Goal: Task Accomplishment & Management: Complete application form

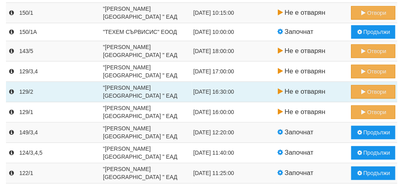
scroll to position [142, 0]
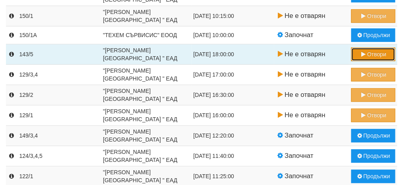
click at [375, 56] on button "Отвори" at bounding box center [373, 54] width 44 height 14
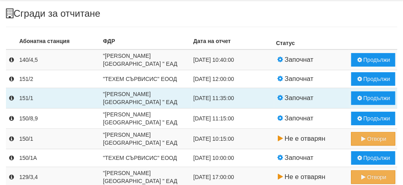
scroll to position [40, 0]
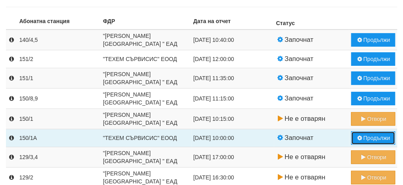
click at [370, 136] on button "Продължи" at bounding box center [373, 138] width 44 height 14
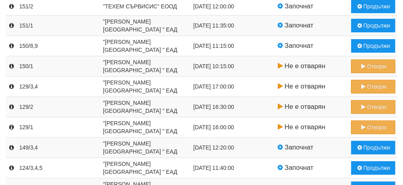
scroll to position [65, 0]
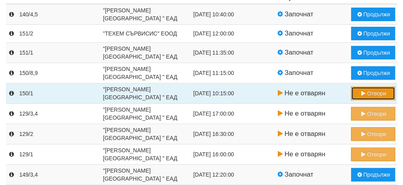
click at [372, 93] on button "Отвори" at bounding box center [373, 93] width 44 height 14
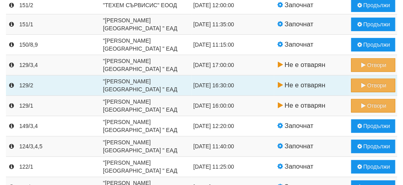
scroll to position [80, 0]
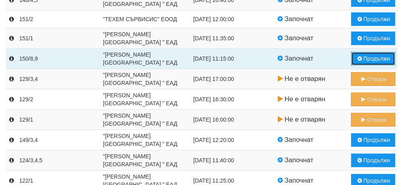
click at [374, 57] on button "Продължи" at bounding box center [373, 59] width 44 height 14
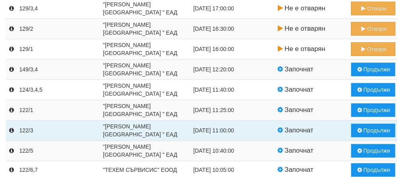
scroll to position [144, 0]
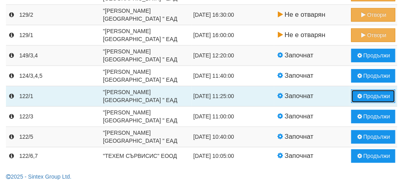
click at [372, 98] on button "Продължи" at bounding box center [373, 96] width 44 height 14
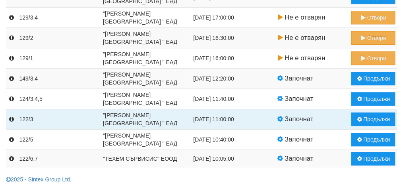
scroll to position [124, 0]
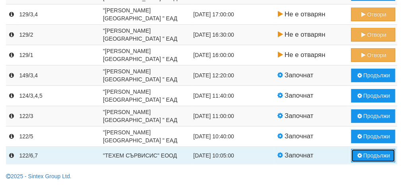
click at [373, 156] on button "Продължи" at bounding box center [373, 155] width 44 height 14
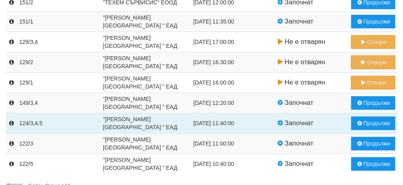
scroll to position [106, 0]
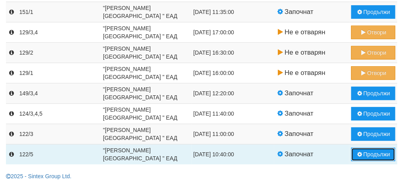
click at [378, 150] on button "Продължи" at bounding box center [373, 154] width 44 height 14
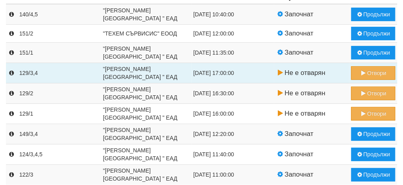
scroll to position [86, 0]
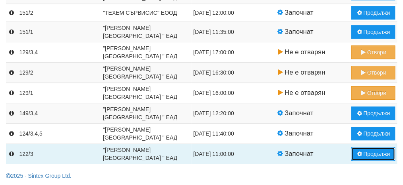
click at [370, 152] on button "Продължи" at bounding box center [373, 154] width 44 height 14
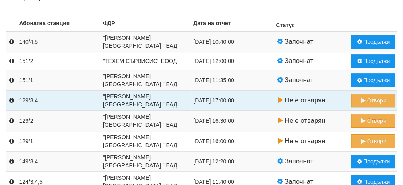
scroll to position [65, 0]
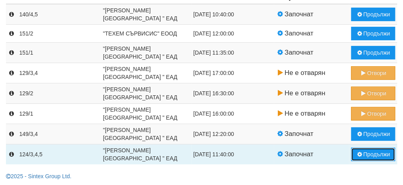
click at [375, 156] on button "Продължи" at bounding box center [373, 154] width 44 height 14
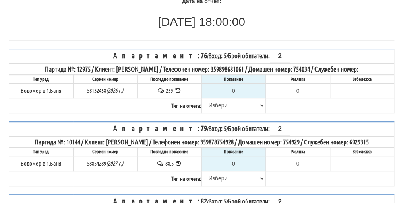
scroll to position [80, 0]
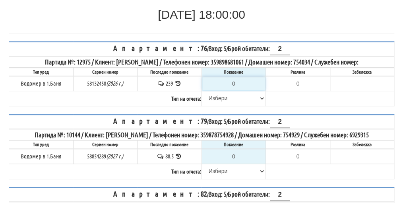
click at [239, 82] on input "0" at bounding box center [233, 84] width 63 height 14
type input "2"
type input "-237.000"
type input "24"
type input "-215.000"
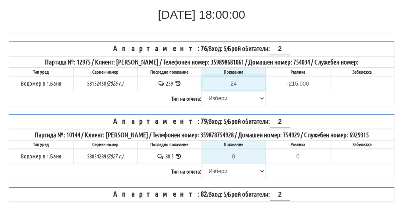
type input "241"
type input "2.000"
type input "241"
click at [222, 96] on select "[PERSON_NAME] Телефон Бележка Неосигурен достъп Самоотчет Служебно Дистанционен" at bounding box center [233, 98] width 63 height 14
select select "89c75930-9bfd-e511-80be-8d5a1dced85a"
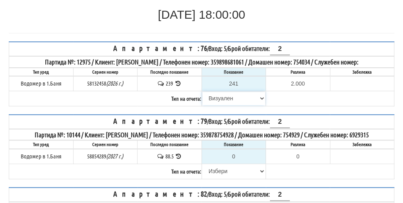
click at [202, 91] on select "[PERSON_NAME] Телефон Бележка Неосигурен достъп Самоотчет Служебно Дистанционен" at bounding box center [233, 98] width 63 height 14
click at [220, 115] on th "Апартамент: 79 / Вход: 5 / Брой обитатели: 2" at bounding box center [201, 122] width 385 height 14
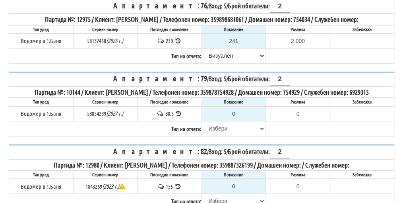
scroll to position [159, 0]
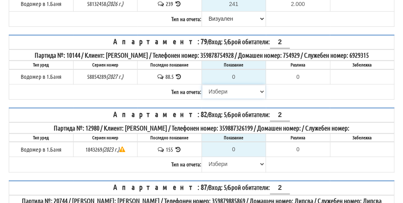
click at [224, 90] on select "[PERSON_NAME] Телефон Бележка Неосигурен достъп Самоотчет Служебно Дистанционен" at bounding box center [233, 92] width 63 height 14
select select "8cc75930-9bfd-e511-80be-8d5a1dced85a"
click at [202, 85] on select "[PERSON_NAME] Телефон Бележка Неосигурен достъп Самоотчет Служебно Дистанционен" at bounding box center [233, 92] width 63 height 14
type input "88.5"
type input "0.0"
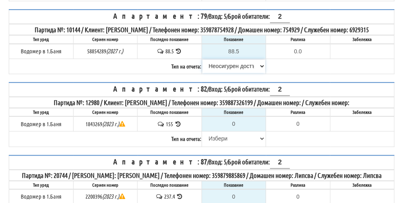
scroll to position [199, 0]
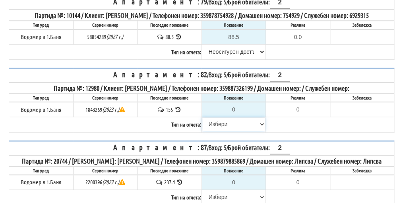
click at [218, 119] on select "[PERSON_NAME] Телефон Бележка Неосигурен достъп Самоотчет Служебно Дистанционен" at bounding box center [233, 124] width 63 height 14
select select "89c75930-9bfd-e511-80be-8d5a1dced85a"
click at [202, 117] on select "[PERSON_NAME] Телефон Бележка Неосигурен достъп Самоотчет Служебно Дистанционен" at bounding box center [233, 124] width 63 height 14
type input "1"
type input "-154.000"
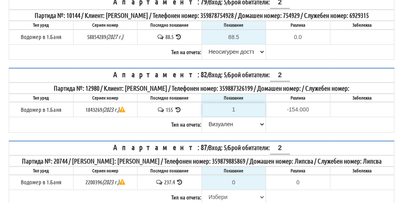
type input "15"
type input "-140.000"
type input "156"
type input "1.000"
type input "156"
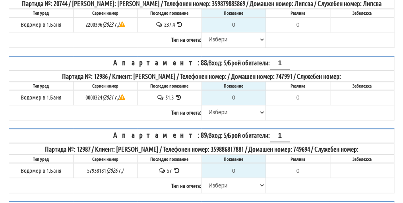
scroll to position [358, 0]
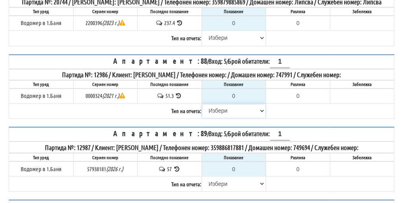
click at [215, 113] on select "[PERSON_NAME] Телефон Бележка Неосигурен достъп Самоотчет Служебно Дистанционен" at bounding box center [233, 111] width 63 height 14
select select "8cc75930-9bfd-e511-80be-8d5a1dced85a"
click at [202, 107] on select "[PERSON_NAME] Телефон Бележка Неосигурен достъп Самоотчет Служебно Дистанционен" at bounding box center [233, 111] width 63 height 14
type input "51.3"
type input "0.0"
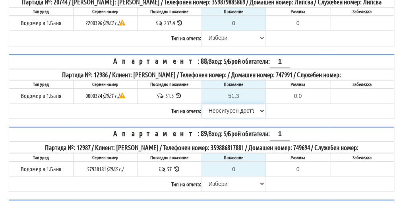
click at [226, 117] on select "[PERSON_NAME] Телефон Бележка Неосигурен достъп Самоотчет Служебно Дистанционен" at bounding box center [233, 111] width 63 height 14
select select "8bc75930-9bfd-e511-80be-8d5a1dced85a"
click at [202, 107] on select "[PERSON_NAME] Телефон Бележка Неосигурен достъп Самоотчет Служебно Дистанционен" at bounding box center [233, 111] width 63 height 14
click at [218, 183] on select "[PERSON_NAME] Телефон Бележка Неосигурен достъп Самоотчет Служебно Дистанционен" at bounding box center [233, 184] width 63 height 14
select select "8cc75930-9bfd-e511-80be-8d5a1dced85a"
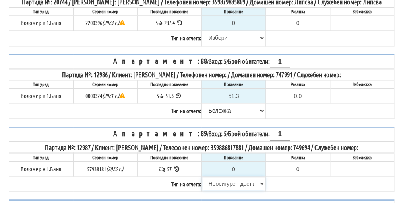
click at [202, 178] on select "[PERSON_NAME] Телефон Бележка Неосигурен достъп Самоотчет Служебно Дистанционен" at bounding box center [233, 184] width 63 height 14
type input "57"
type input "0.000"
click at [224, 185] on select "[PERSON_NAME] Телефон Бележка Неосигурен достъп Самоотчет Служебно Дистанционен" at bounding box center [233, 184] width 63 height 14
select select "8ac75930-9bfd-e511-80be-8d5a1dced85a"
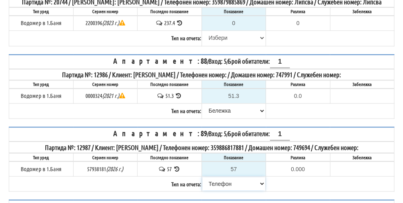
click at [202, 178] on select "[PERSON_NAME] Телефон Бележка Неосигурен достъп Самоотчет Служебно Дистанционен" at bounding box center [233, 184] width 63 height 14
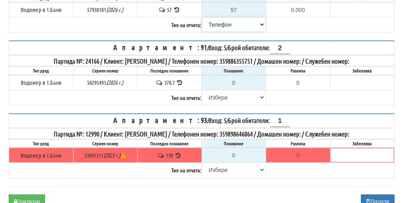
scroll to position [517, 0]
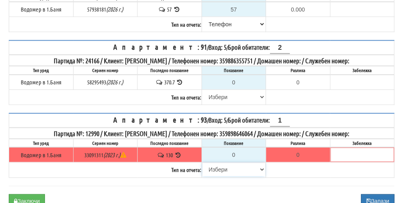
click at [216, 168] on select "[PERSON_NAME] Телефон Бележка Неосигурен достъп Самоотчет Служебно Дистанционен" at bounding box center [233, 170] width 63 height 14
select select "89c75930-9bfd-e511-80be-8d5a1dced85a"
click at [202, 163] on select "[PERSON_NAME] Телефон Бележка Неосигурен достъп Самоотчет Служебно Дистанционен" at bounding box center [233, 170] width 63 height 14
click at [243, 152] on input "0" at bounding box center [233, 155] width 63 height 14
type input "1"
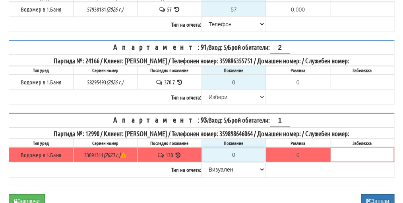
type input "-129.000"
type input "13"
type input "-117.000"
type input "130"
type input "0.000"
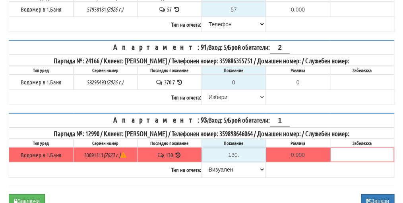
type input "130.8"
type input "0.800"
type input "130.8"
click at [180, 81] on icon at bounding box center [180, 82] width 8 height 6
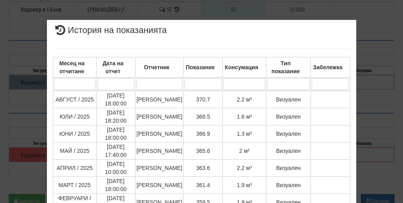
drag, startPoint x: 157, startPoint y: 126, endPoint x: 380, endPoint y: 91, distance: 225.5
click at [381, 91] on div "× История на показанията Месец на отчитане Дата на отчет Отчетник Показание Кон…" at bounding box center [202, 196] width 386 height 392
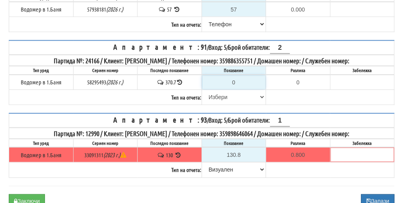
click at [235, 81] on input "0" at bounding box center [233, 83] width 63 height 14
type input "3"
type input "-367.700"
type input "37"
type input "-333.700"
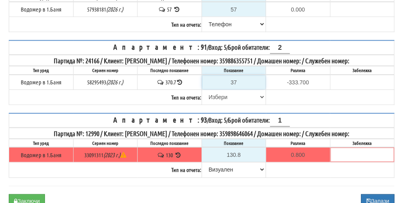
type input "372"
type input "1.300"
type input "372.8"
type input "2.1"
type input "372.8"
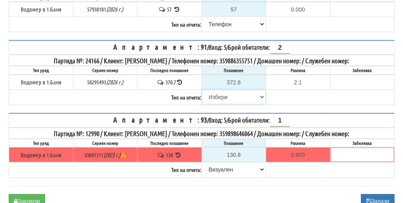
click at [218, 95] on select "[PERSON_NAME] Телефон Бележка Неосигурен достъп Самоотчет Служебно Дистанционен" at bounding box center [233, 97] width 63 height 14
select select "89c75930-9bfd-e511-80be-8d5a1dced85a"
click at [202, 90] on select "[PERSON_NAME] Телефон Бележка Неосигурен достъп Самоотчет Служебно Дистанционен" at bounding box center [233, 97] width 63 height 14
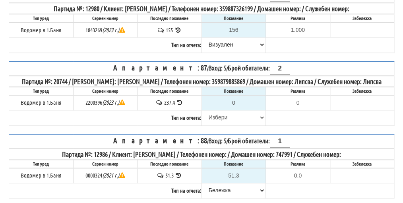
scroll to position [239, 0]
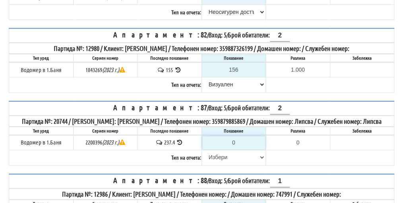
click at [236, 147] on input "0" at bounding box center [233, 143] width 63 height 14
click at [179, 67] on icon at bounding box center [178, 70] width 8 height 6
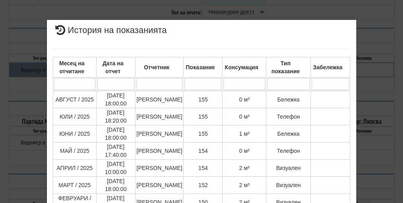
click at [385, 92] on div "× История на показанията Месец на отчитане Дата на отчет Отчетник Показание Кон…" at bounding box center [202, 168] width 386 height 336
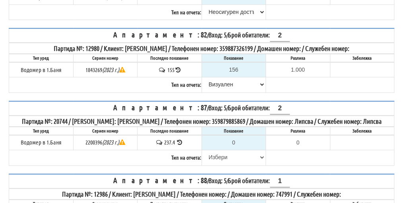
click at [181, 145] on icon at bounding box center [180, 142] width 8 height 6
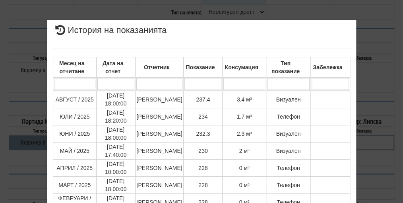
click at [375, 99] on div "× История на показанията Месец на отчитане Дата на отчет Отчетник Показание Кон…" at bounding box center [202, 168] width 386 height 336
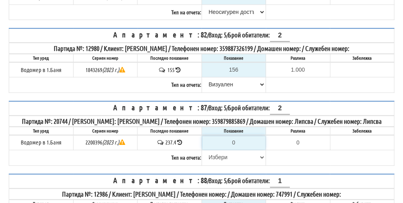
click at [235, 147] on input "0" at bounding box center [233, 143] width 63 height 14
type input "2"
type input "-235.400"
type input "23"
type input "-214.400"
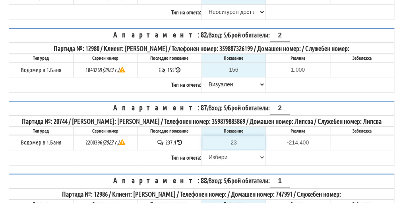
type input "239"
type input "1.600"
type input "239.5"
type input "2.1"
type input "239.5"
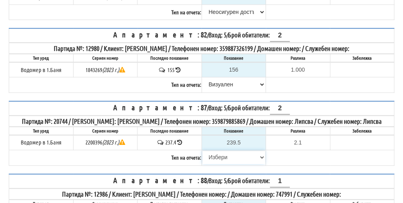
click at [217, 163] on select "[PERSON_NAME] Телефон Бележка Неосигурен достъп Самоотчет Служебно Дистанционен" at bounding box center [233, 157] width 63 height 14
select select "8ac75930-9bfd-e511-80be-8d5a1dced85a"
click at [202, 155] on select "[PERSON_NAME] Телефон Бележка Неосигурен достъп Самоотчет Служебно Дистанционен" at bounding box center [233, 157] width 63 height 14
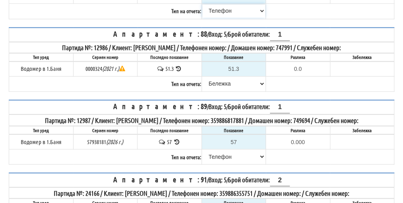
scroll to position [556, 0]
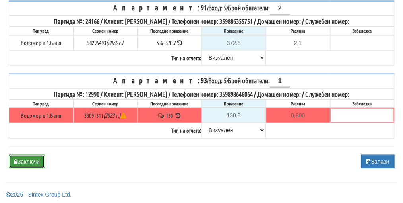
click at [33, 158] on button "Заключи" at bounding box center [27, 162] width 36 height 14
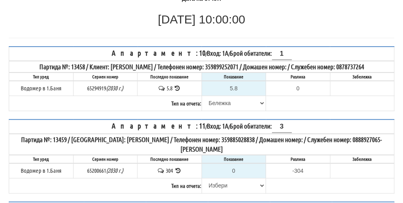
scroll to position [80, 0]
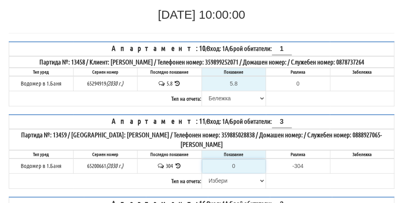
click at [239, 163] on input "0" at bounding box center [233, 166] width 63 height 14
type input "3"
type input "-301.000"
type input "30"
type input "-274.000"
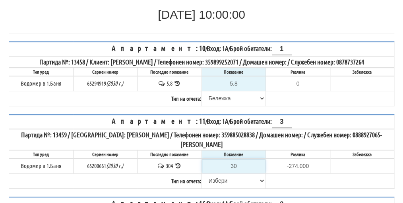
type input "3"
type input "-301.000"
type input "31"
type input "-273.000"
type input "311"
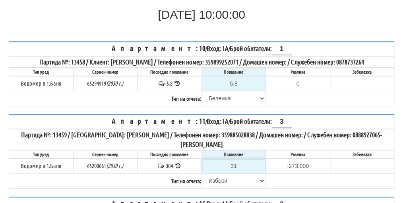
type input "7.000"
type input "311.3"
type input "7.300"
type input "311.3"
click at [220, 178] on select "[PERSON_NAME] Телефон Бележка Неосигурен достъп Самоотчет Служебно Дистанционен" at bounding box center [233, 181] width 63 height 14
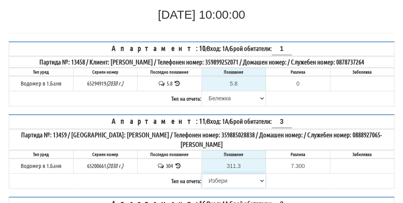
select select "8bc75930-9bfd-e511-80be-8d5a1dced85a"
click at [202, 174] on select "[PERSON_NAME] Телефон Бележка Неосигурен достъп Самоотчет Служебно Дистанционен" at bounding box center [233, 181] width 63 height 14
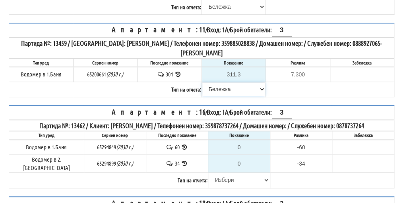
scroll to position [199, 0]
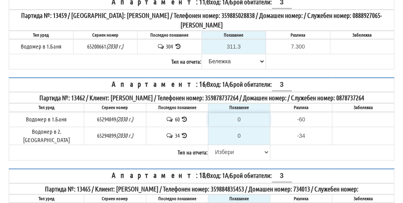
click at [239, 117] on input "0" at bounding box center [239, 120] width 61 height 14
type input "3"
type input "-57.000"
type input "NaN"
type input "6"
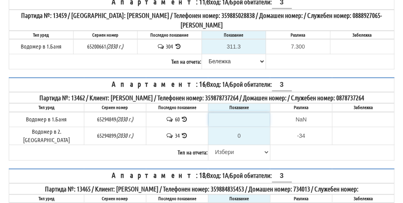
type input "-54.000"
type input "60"
type input "0.000"
type input "60.7"
type input "0.700"
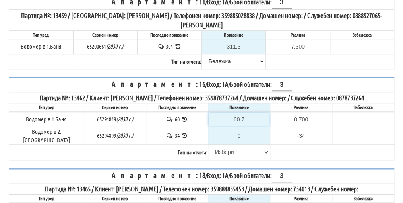
type input "60.73"
type input "0.730"
type input "60.734"
type input "0.734"
type input "60.734"
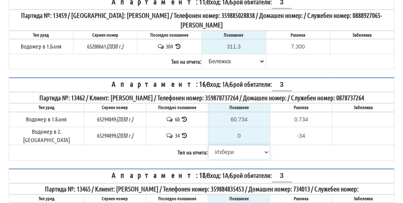
click at [227, 145] on select "[PERSON_NAME] Телефон Бележка Неосигурен достъп Самоотчет Служебно Дистанционен" at bounding box center [239, 152] width 61 height 14
select select "8bc75930-9bfd-e511-80be-8d5a1dced85a"
click at [209, 145] on select "[PERSON_NAME] Телефон Бележка Неосигурен достъп Самоотчет Служебно Дистанционен" at bounding box center [239, 152] width 61 height 14
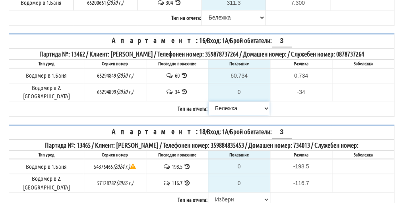
scroll to position [278, 0]
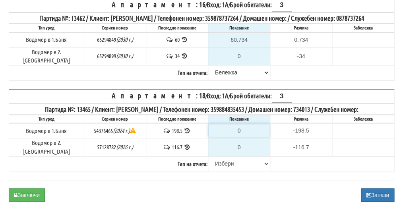
click at [241, 124] on input "0" at bounding box center [239, 131] width 61 height 14
type input "2"
type input "-196.500"
type input "20"
type input "-178.500"
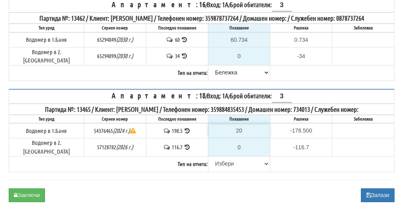
type input "201"
type input "2.500"
type input "201.5"
type input "3.0"
type input "201.51"
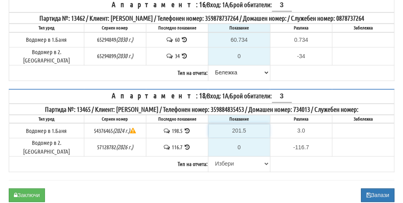
type input "3.01"
type input "201.511"
type input "3.011"
type input "201.5118"
type input "3.0118"
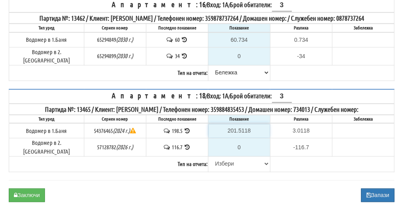
type input "201.51182"
type input "3.01182"
type input "201.5118"
type input "3.0118"
type input "201.511"
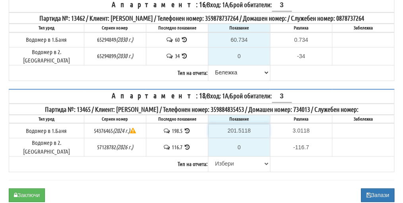
type input "3.011"
type input "201.51"
type input "3.01"
type input "201.5"
type input "3.0"
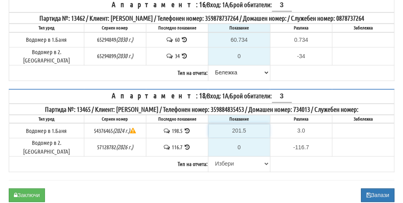
type input "201.5"
type input "-116.700"
type input "1"
type input "-115.700"
type input "11"
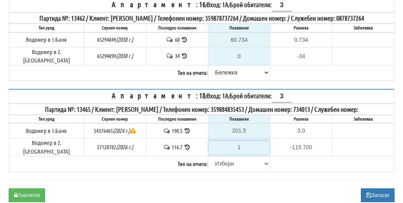
type input "-105.700"
type input "118"
type input "1.300"
type input "118.2"
type input "1.5"
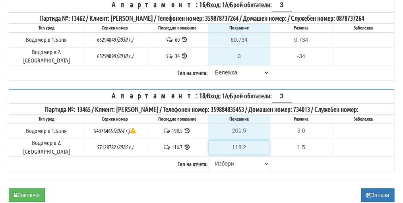
type input "118.2"
click at [220, 157] on select "[PERSON_NAME] Телефон Бележка Неосигурен достъп Самоотчет Служебно Дистанционен" at bounding box center [239, 164] width 61 height 14
select select "89c75930-9bfd-e511-80be-8d5a1dced85a"
click at [209, 157] on select "[PERSON_NAME] Телефон Бележка Неосигурен достъп Самоотчет Служебно Дистанционен" at bounding box center [239, 164] width 61 height 14
drag, startPoint x: 33, startPoint y: 186, endPoint x: 35, endPoint y: 181, distance: 5.3
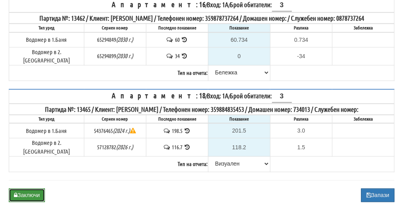
click at [35, 188] on button "Заключи" at bounding box center [27, 195] width 36 height 14
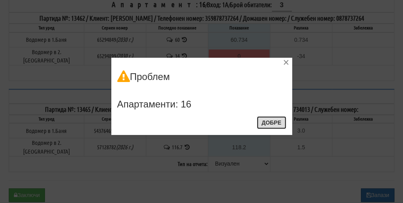
click at [264, 121] on button "Добре" at bounding box center [271, 122] width 29 height 13
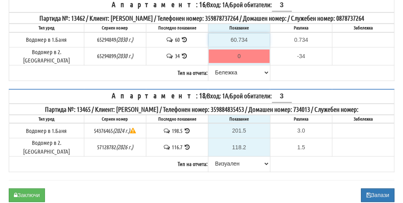
click at [246, 37] on input "60.734" at bounding box center [239, 40] width 61 height 14
click at [245, 38] on input "60.734" at bounding box center [239, 40] width 61 height 14
type input "60.73"
type input "0.730"
type input "60.7"
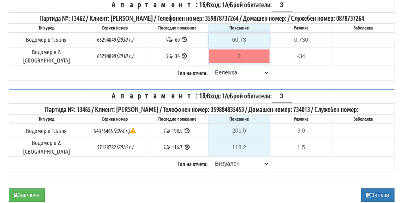
type input "0.700"
type input "60.7"
type input "-34.000"
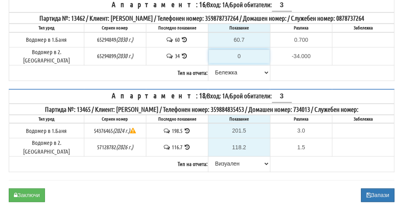
type input "2"
type input "-32.000"
type input "NaN"
type input "3"
type input "-31.000"
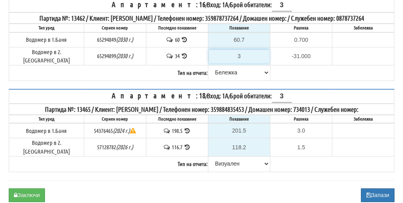
type input "34"
type input "0.000"
type input "34"
click at [35, 188] on button "Заключи" at bounding box center [27, 195] width 36 height 14
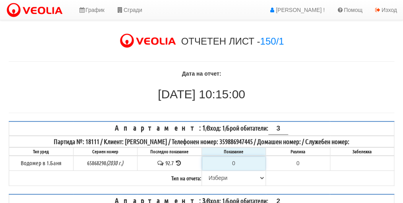
click at [237, 161] on input "0" at bounding box center [233, 163] width 63 height 14
type input "9"
type input "-83.700"
type input "93"
type input "0.300"
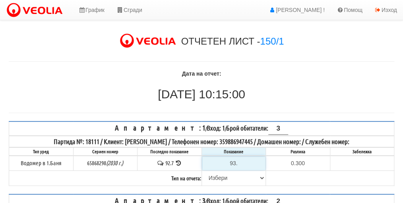
type input "93.9"
type input "1.2"
type input "93.9"
click at [218, 172] on select "[PERSON_NAME] Телефон Бележка Неосигурен достъп Самоотчет Служебно Дистанционен" at bounding box center [233, 178] width 63 height 14
select select "89c75930-9bfd-e511-80be-8d5a1dced85a"
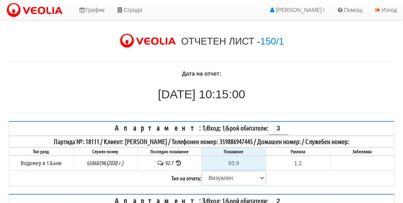
click at [202, 171] on select "[PERSON_NAME] Телефон Бележка Неосигурен достъп Самоотчет Служебно Дистанционен" at bounding box center [233, 178] width 63 height 14
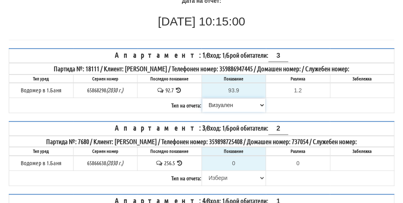
scroll to position [80, 0]
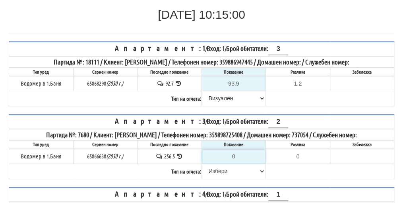
click at [240, 154] on input "0" at bounding box center [233, 157] width 63 height 14
type input "2"
type input "-254.500"
type input "26"
type input "-230.500"
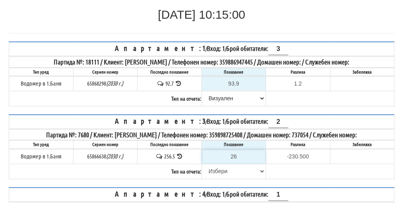
type input "260"
type input "3.500"
type input "260.3"
type input "3.8"
type input "260.3"
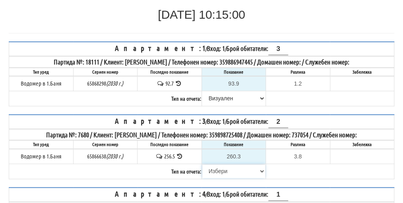
click at [221, 169] on select "[PERSON_NAME] Телефон Бележка Неосигурен достъп Самоотчет Служебно Дистанционен" at bounding box center [233, 171] width 63 height 14
select select "89c75930-9bfd-e511-80be-8d5a1dced85a"
click at [202, 164] on select "[PERSON_NAME] Телефон Бележка Неосигурен достъп Самоотчет Служебно Дистанционен" at bounding box center [233, 171] width 63 height 14
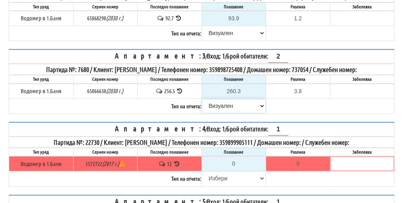
scroll to position [159, 0]
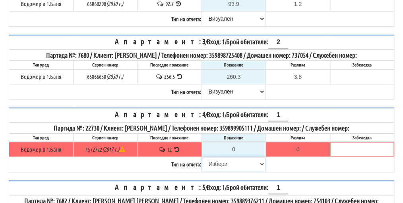
click at [219, 162] on select "[PERSON_NAME] Телефон Бележка Неосигурен достъп Самоотчет Служебно Дистанционен" at bounding box center [233, 164] width 63 height 14
select select "8cc75930-9bfd-e511-80be-8d5a1dced85a"
click at [202, 157] on select "[PERSON_NAME] Телефон Бележка Неосигурен достъп Самоотчет Служебно Дистанционен" at bounding box center [233, 164] width 63 height 14
type input "12"
type input "0.000"
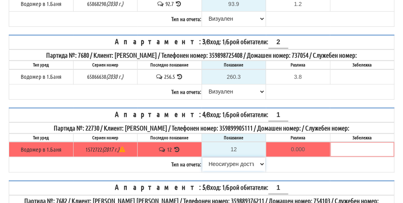
click at [228, 163] on select "[PERSON_NAME] Телефон Бележка Неосигурен достъп Самоотчет Служебно Дистанционен" at bounding box center [233, 164] width 63 height 14
select select "89c75930-9bfd-e511-80be-8d5a1dced85a"
click at [202, 157] on select "[PERSON_NAME] Телефон Бележка Неосигурен достъп Самоотчет Служебно Дистанционен" at bounding box center [233, 164] width 63 height 14
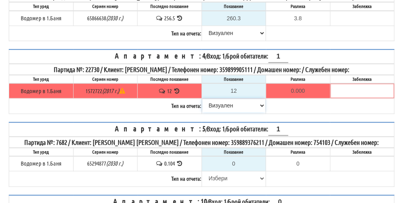
scroll to position [239, 0]
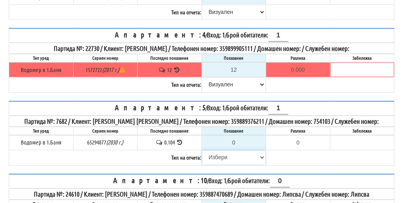
click at [222, 150] on select "[PERSON_NAME] Телефон Бележка Неосигурен достъп Самоотчет Служебно Дистанционен" at bounding box center [233, 157] width 63 height 14
select select "8cc75930-9bfd-e511-80be-8d5a1dced85a"
click at [202, 150] on select "[PERSON_NAME] Телефон Бележка Неосигурен достъп Самоотчет Служебно Дистанционен" at bounding box center [233, 157] width 63 height 14
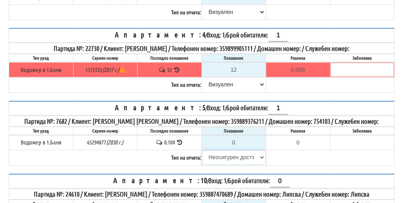
type input "0.104"
type input "0.000"
click at [221, 150] on select "[PERSON_NAME] Телефон Бележка Неосигурен достъп Самоотчет Служебно Дистанционен" at bounding box center [233, 157] width 63 height 14
select select "89c75930-9bfd-e511-80be-8d5a1dced85a"
click at [202, 150] on select "[PERSON_NAME] Телефон Бележка Неосигурен достъп Самоотчет Служебно Дистанционен" at bounding box center [233, 157] width 63 height 14
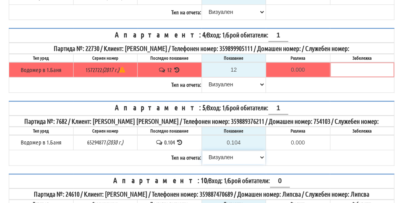
scroll to position [358, 0]
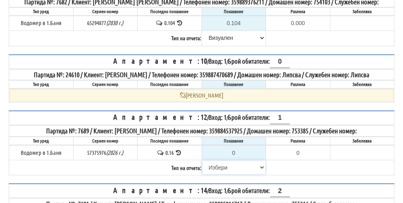
click at [220, 160] on select "[PERSON_NAME] Телефон Бележка Неосигурен достъп Самоотчет Служебно Дистанционен" at bounding box center [233, 167] width 63 height 14
select select "8cc75930-9bfd-e511-80be-8d5a1dced85a"
click at [202, 160] on select "[PERSON_NAME] Телефон Бележка Неосигурен достъп Самоотчет Служебно Дистанционен" at bounding box center [233, 167] width 63 height 14
type input "0.16"
type input "0.00"
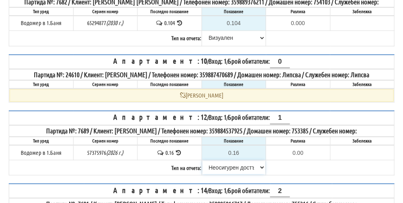
click at [235, 160] on select "[PERSON_NAME] Телефон Бележка Неосигурен достъп Самоотчет Служебно Дистанционен" at bounding box center [233, 167] width 63 height 14
select select "8ac75930-9bfd-e511-80be-8d5a1dced85a"
click at [202, 160] on select "[PERSON_NAME] Телефон Бележка Неосигурен достъп Самоотчет Служебно Дистанционен" at bounding box center [233, 167] width 63 height 14
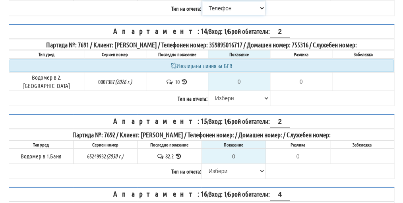
scroll to position [517, 0]
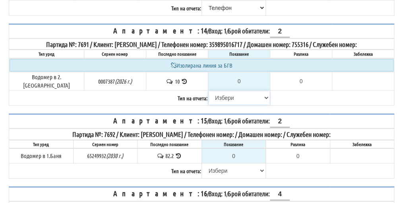
click at [220, 91] on select "[PERSON_NAME] Телефон Бележка Неосигурен достъп Самоотчет Служебно Дистанционен" at bounding box center [239, 98] width 61 height 14
select select "8cc75930-9bfd-e511-80be-8d5a1dced85a"
click at [209, 91] on select "[PERSON_NAME] Телефон Бележка Неосигурен достъп Самоотчет Служебно Дистанционен" at bounding box center [239, 98] width 61 height 14
type input "10"
type input "0.000"
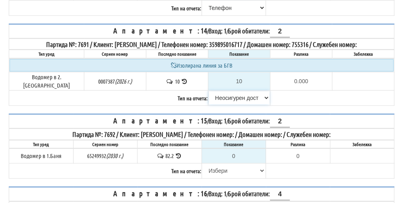
click at [220, 91] on select "[PERSON_NAME] Телефон Бележка Неосигурен достъп Самоотчет Служебно Дистанционен" at bounding box center [239, 98] width 61 height 14
select select "89c75930-9bfd-e511-80be-8d5a1dced85a"
click at [209, 91] on select "[PERSON_NAME] Телефон Бележка Неосигурен достъп Самоотчет Служебно Дистанционен" at bounding box center [239, 98] width 61 height 14
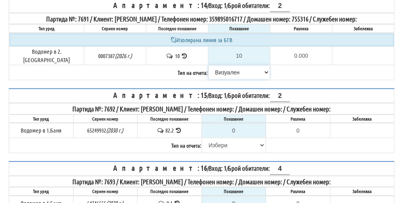
scroll to position [557, 0]
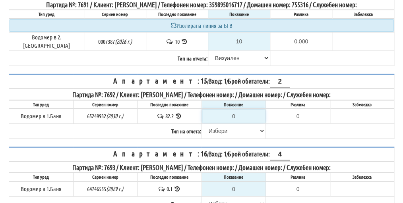
click at [241, 109] on input "0" at bounding box center [233, 116] width 63 height 14
type input "8"
type input "-74.200"
type input "83"
type input "0.800"
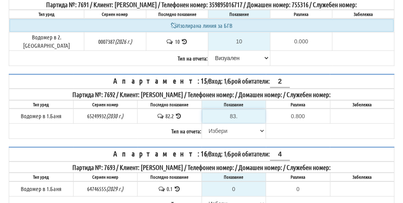
type input "83.6"
type input "1.4"
type input "83.6"
click at [217, 124] on select "[PERSON_NAME] Телефон Бележка Неосигурен достъп Самоотчет Служебно Дистанционен" at bounding box center [233, 131] width 63 height 14
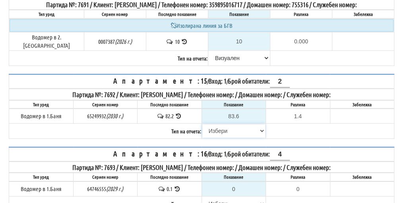
click at [215, 124] on select "[PERSON_NAME] Телефон Бележка Неосигурен достъп Самоотчет Служебно Дистанционен" at bounding box center [233, 131] width 63 height 14
select select "89c75930-9bfd-e511-80be-8d5a1dced85a"
click at [202, 124] on select "[PERSON_NAME] Телефон Бележка Неосигурен достъп Самоотчет Служебно Дистанционен" at bounding box center [233, 131] width 63 height 14
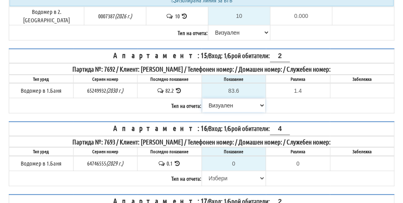
scroll to position [597, 0]
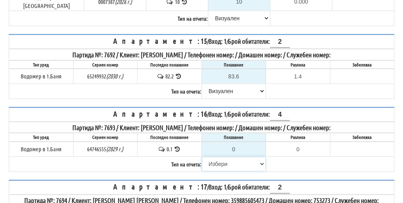
click at [224, 157] on select "[PERSON_NAME] Телефон Бележка Неосигурен достъп Самоотчет Служебно Дистанционен" at bounding box center [233, 164] width 63 height 14
select select "8cc75930-9bfd-e511-80be-8d5a1dced85a"
click at [202, 157] on select "[PERSON_NAME] Телефон Бележка Неосигурен достъп Самоотчет Служебно Дистанционен" at bounding box center [233, 164] width 63 height 14
type input "0.1"
type input "0.0"
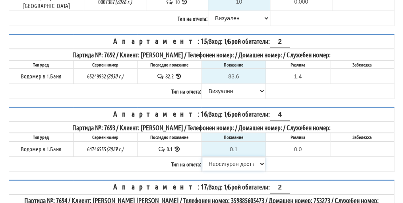
click at [229, 157] on select "[PERSON_NAME] Телефон Бележка Неосигурен достъп Самоотчет Служебно Дистанционен" at bounding box center [233, 164] width 63 height 14
select select "89c75930-9bfd-e511-80be-8d5a1dced85a"
click at [202, 157] on select "[PERSON_NAME] Телефон Бележка Неосигурен достъп Самоотчет Служебно Дистанционен" at bounding box center [233, 164] width 63 height 14
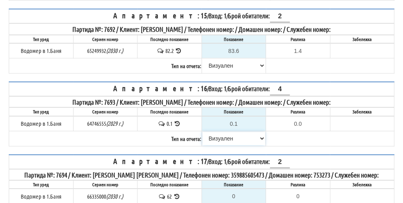
scroll to position [676, 0]
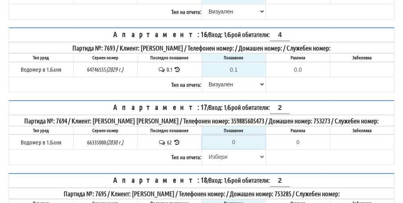
click at [240, 135] on input "0" at bounding box center [233, 142] width 63 height 14
type input "6"
type input "-56.000"
type input "62"
type input "0.000"
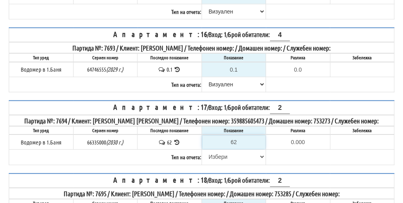
type input "62"
click at [213, 150] on select "[PERSON_NAME] Телефон Бележка Неосигурен достъп Самоотчет Служебно Дистанционен" at bounding box center [233, 157] width 63 height 14
select select "8bc75930-9bfd-e511-80be-8d5a1dced85a"
click at [202, 150] on select "[PERSON_NAME] Телефон Бележка Неосигурен достъп Самоотчет Служебно Дистанционен" at bounding box center [233, 157] width 63 height 14
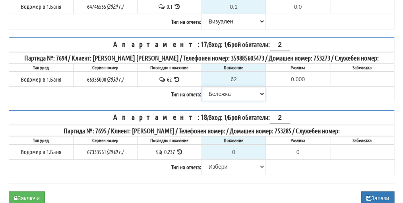
scroll to position [756, 0]
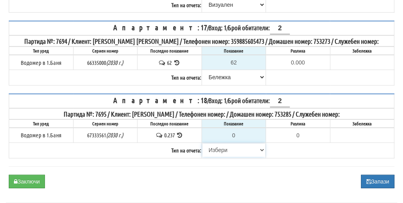
click at [220, 143] on select "[PERSON_NAME] Телефон Бележка Неосигурен достъп Самоотчет Служебно Дистанционен" at bounding box center [233, 150] width 63 height 14
select select "8cc75930-9bfd-e511-80be-8d5a1dced85a"
click at [202, 143] on select "[PERSON_NAME] Телефон Бележка Неосигурен достъп Самоотчет Служебно Дистанционен" at bounding box center [233, 150] width 63 height 14
type input "0.237"
type input "0.000"
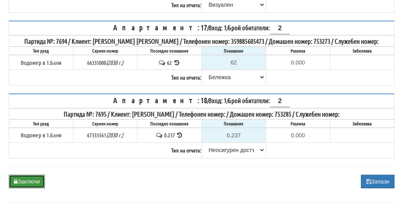
click at [32, 175] on button "Заключи" at bounding box center [27, 182] width 36 height 14
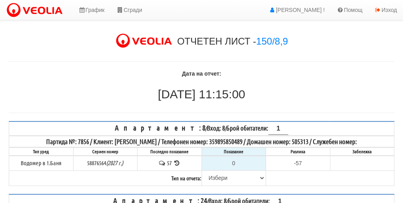
scroll to position [40, 0]
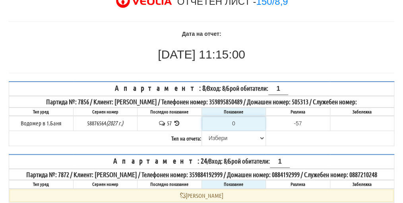
click at [239, 122] on input "0" at bounding box center [233, 124] width 63 height 14
type input "5"
type input "-52.000"
type input "57"
type input "0.000"
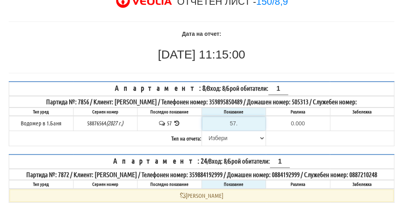
type input "57.9"
type input "0.900"
type input "57.9"
click at [216, 136] on select "[PERSON_NAME] Телефон Бележка Неосигурен достъп Самоотчет Служебно Дистанционен" at bounding box center [233, 138] width 63 height 14
select select "89c75930-9bfd-e511-80be-8d5a1dced85a"
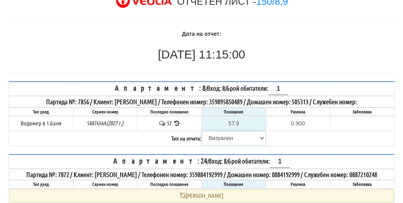
click at [202, 131] on select "[PERSON_NAME] Телефон Бележка Неосигурен достъп Самоотчет Служебно Дистанционен" at bounding box center [233, 138] width 63 height 14
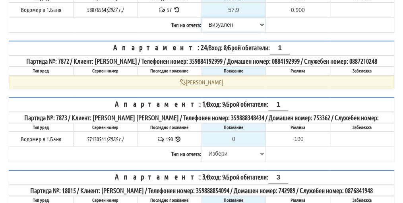
scroll to position [159, 0]
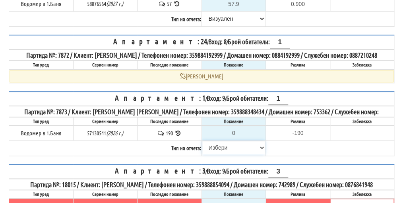
click at [221, 154] on select "[PERSON_NAME] Телефон Бележка Неосигурен достъп Самоотчет Служебно Дистанционен" at bounding box center [233, 148] width 63 height 14
select select "8cc75930-9bfd-e511-80be-8d5a1dced85a"
click at [202, 146] on select "Избери Визуален Телефон Бележка Неосигурен достъп Самоотчет Служебно Дистанцион…" at bounding box center [233, 148] width 63 height 14
type input "190"
type input "0.000"
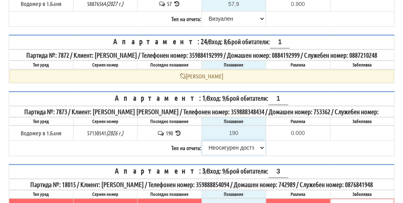
click at [229, 154] on select "Избери Визуален Телефон Бележка Неосигурен достъп Самоотчет Служебно Дистанцион…" at bounding box center [233, 148] width 63 height 14
select select "89c75930-9bfd-e511-80be-8d5a1dced85a"
click at [202, 146] on select "Избери Визуален Телефон Бележка Неосигурен достъп Самоотчет Служебно Дистанцион…" at bounding box center [233, 148] width 63 height 14
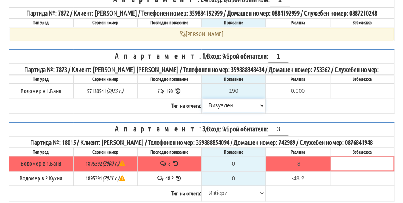
scroll to position [239, 0]
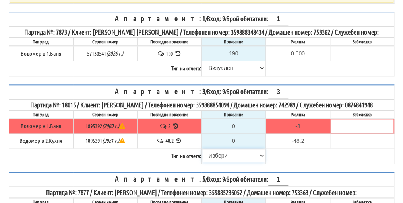
click at [216, 162] on select "Избери Визуален Телефон Бележка Неосигурен достъп Самоотчет Служебно Дистанцион…" at bounding box center [233, 156] width 63 height 14
select select "8cc75930-9bfd-e511-80be-8d5a1dced85a"
click at [202, 162] on select "Избери Визуален Телефон Бележка Неосигурен достъп Самоотчет Служебно Дистанцион…" at bounding box center [233, 156] width 63 height 14
type input "8"
type input "0.000"
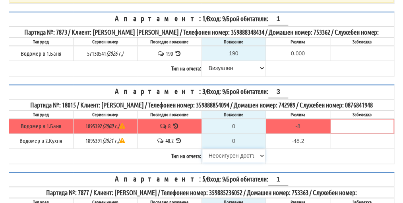
type input "48.2"
type input "0.0"
click at [218, 162] on select "Избери Визуален Телефон Бележка Неосигурен достъп Самоотчет Служебно Дистанцион…" at bounding box center [233, 156] width 63 height 14
select select "8ac75930-9bfd-e511-80be-8d5a1dced85a"
click at [202, 162] on select "Избери Визуален Телефон Бележка Неосигурен достъп Самоотчет Служебно Дистанцион…" at bounding box center [233, 156] width 63 height 14
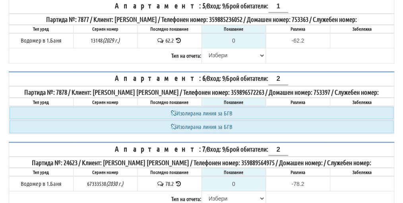
scroll to position [398, 0]
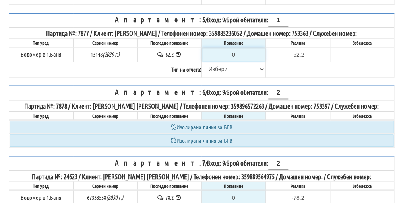
click at [242, 61] on input "0" at bounding box center [233, 55] width 63 height 14
type input "6"
type input "-56.200"
type input "66"
type input "3.800"
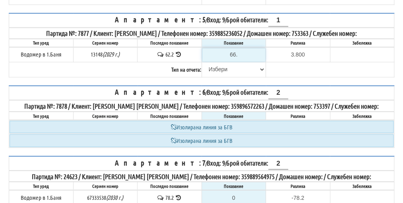
type input "66.7"
type input "4.5"
type input "66.7"
click at [218, 76] on select "Избери Визуален Телефон Бележка Неосигурен достъп Самоотчет Служебно Дистанцион…" at bounding box center [233, 69] width 63 height 14
select select "89c75930-9bfd-e511-80be-8d5a1dced85a"
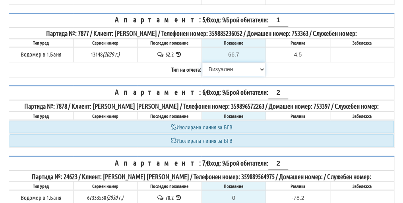
click at [202, 75] on select "Избери Визуален Телефон Бележка Неосигурен достъп Самоотчет Служебно Дистанцион…" at bounding box center [233, 69] width 63 height 14
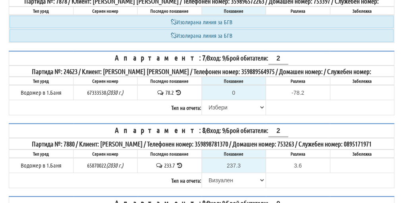
scroll to position [517, 0]
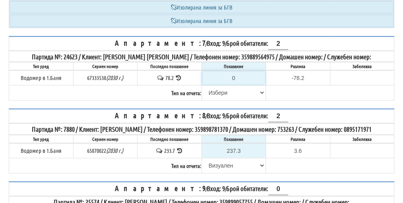
click at [239, 85] on input "0" at bounding box center [233, 78] width 63 height 14
type input "7"
type input "-71.200"
type input "78"
type input "-0.200"
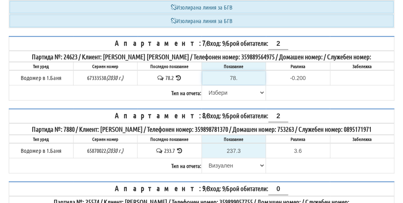
type input "78.8"
type input "0.6"
type input "78.8"
click at [216, 99] on select "Избери Визуален Телефон Бележка Неосигурен достъп Самоотчет Служебно Дистанцион…" at bounding box center [233, 93] width 63 height 14
select select "8bc75930-9bfd-e511-80be-8d5a1dced85a"
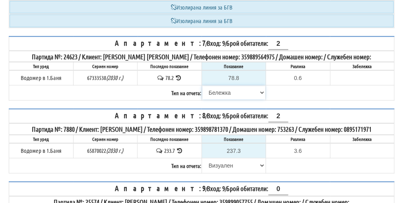
click at [202, 95] on select "Избери Визуален Телефон Бележка Неосигурен достъп Самоотчет Служебно Дистанцион…" at bounding box center [233, 93] width 63 height 14
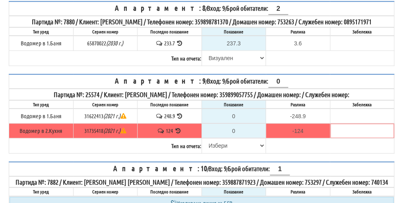
scroll to position [636, 0]
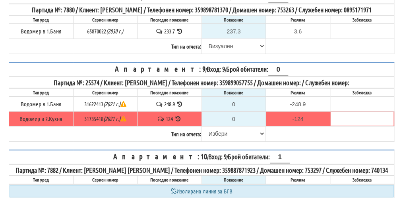
click at [181, 107] on icon at bounding box center [180, 104] width 8 height 6
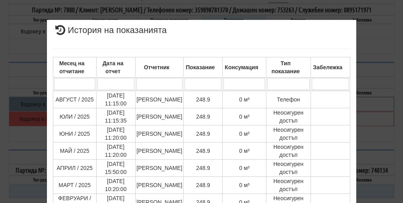
click at [361, 97] on div "× История на показанията Месец на отчитане Дата на отчет Отчетник Показание Кон…" at bounding box center [202, 170] width 386 height 340
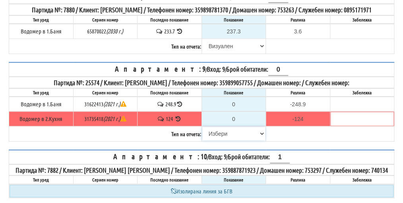
click at [217, 140] on select "Избери Визуален Телефон Бележка Неосигурен достъп Самоотчет Служебно Дистанцион…" at bounding box center [233, 134] width 63 height 14
select select "8cc75930-9bfd-e511-80be-8d5a1dced85a"
click at [202, 140] on select "Избери Визуален Телефон Бележка Неосигурен достъп Самоотчет Служебно Дистанцион…" at bounding box center [233, 134] width 63 height 14
type input "248.9"
type input "0.0"
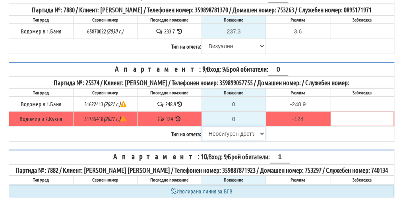
type input "124"
type input "0.000"
click at [219, 140] on select "Избери Визуален Телефон Бележка Неосигурен достъп Самоотчет Служебно Дистанцион…" at bounding box center [233, 134] width 63 height 14
select select "8ac75930-9bfd-e511-80be-8d5a1dced85a"
click at [202, 140] on select "Избери Визуален Телефон Бележка Неосигурен достъп Самоотчет Служебно Дистанцион…" at bounding box center [233, 134] width 63 height 14
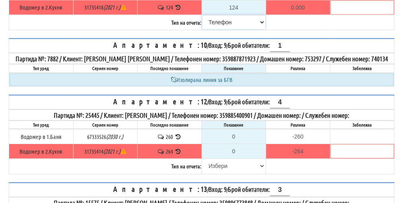
scroll to position [756, 0]
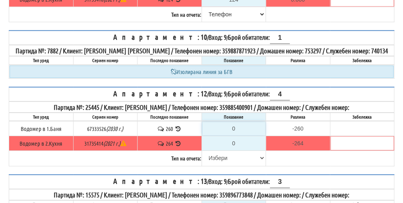
click at [242, 135] on input "0" at bounding box center [233, 129] width 63 height 14
type input "2"
type input "-258.000"
type input "26"
type input "-234.000"
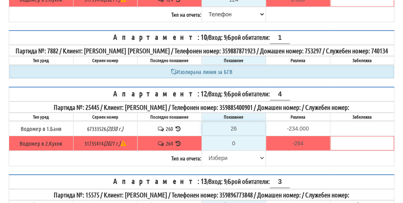
type input "262"
type input "2.000"
type input "262"
type input "-264.000"
type input "2"
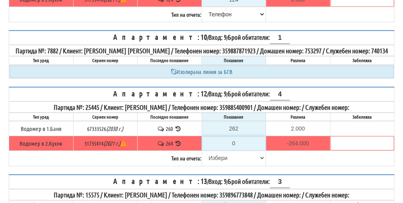
type input "-262.000"
type input "26"
type input "-238.000"
type input "268"
type input "4.000"
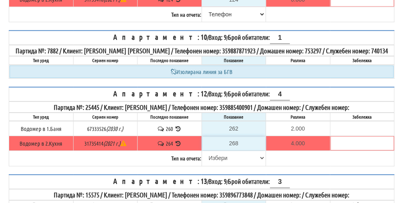
type input "268"
click at [223, 165] on select "Избери Визуален Телефон Бележка Неосигурен достъп Самоотчет Служебно Дистанцион…" at bounding box center [233, 158] width 63 height 14
select select "89c75930-9bfd-e511-80be-8d5a1dced85a"
click at [202, 165] on select "Избери Визуален Телефон Бележка Неосигурен достъп Самоотчет Служебно Дистанцион…" at bounding box center [233, 158] width 63 height 14
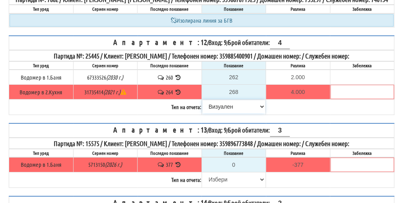
scroll to position [835, 0]
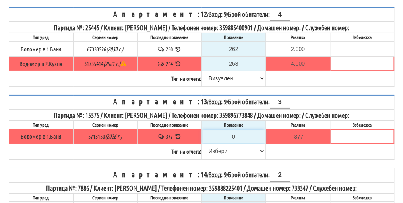
click at [237, 143] on input "0" at bounding box center [233, 137] width 63 height 14
type input "3"
type input "-374.000"
type input "38"
type input "-339.000"
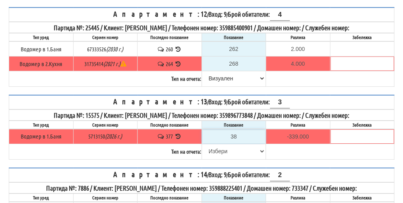
type input "380"
type input "3.000"
type input "380"
click at [221, 158] on select "Избери Визуален Телефон Бележка Неосигурен достъп Самоотчет Служебно Дистанцион…" at bounding box center [233, 151] width 63 height 14
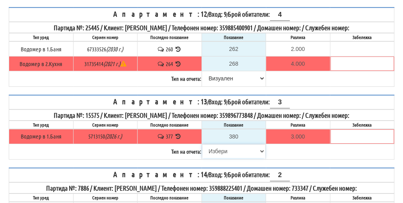
click at [220, 157] on select "Избери Визуален Телефон Бележка Неосигурен достъп Самоотчет Служебно Дистанцион…" at bounding box center [233, 151] width 63 height 14
select select "8bc75930-9bfd-e511-80be-8d5a1dced85a"
click at [202, 156] on select "Избери Визуален Телефон Бележка Неосигурен достъп Самоотчет Служебно Дистанцион…" at bounding box center [233, 151] width 63 height 14
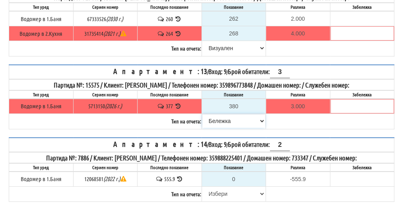
scroll to position [915, 0]
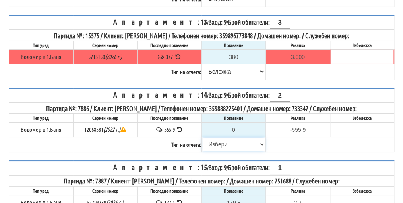
click at [221, 151] on select "Избери Визуален Телефон Бележка Неосигурен достъп Самоотчет Служебно Дистанцион…" at bounding box center [233, 145] width 63 height 14
select select "8cc75930-9bfd-e511-80be-8d5a1dced85a"
click at [202, 148] on select "Избери Визуален Телефон Бележка Неосигурен достъп Самоотчет Служебно Дистанцион…" at bounding box center [233, 145] width 63 height 14
type input "555.9"
type input "0.0"
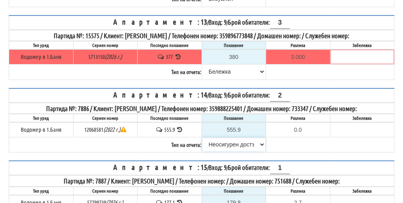
click at [217, 151] on select "Избери Визуален Телефон Бележка Неосигурен достъп Самоотчет Служебно Дистанцион…" at bounding box center [233, 145] width 63 height 14
select select "89c75930-9bfd-e511-80be-8d5a1dced85a"
click at [202, 148] on select "Избери Визуален Телефон Бележка Неосигурен достъп Самоотчет Служебно Дистанцион…" at bounding box center [233, 145] width 63 height 14
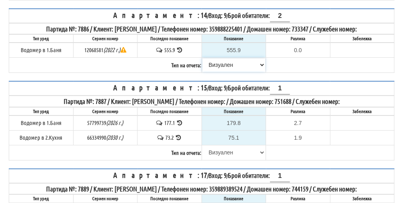
scroll to position [1034, 0]
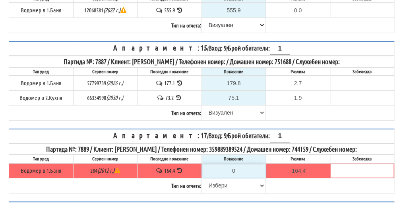
click at [239, 177] on input "0" at bounding box center [233, 171] width 63 height 14
type input "1"
type input "-163.400"
type input "16"
type input "-148.400"
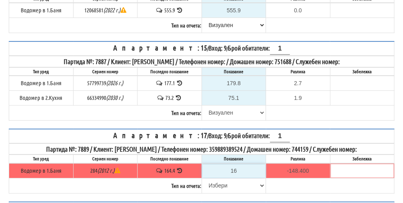
type input "167"
type input "2.600"
type input "167.2"
type input "2.8"
type input "167.2"
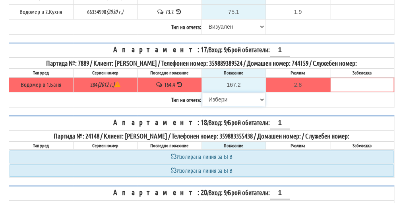
scroll to position [1153, 0]
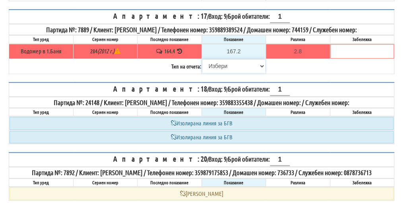
click at [220, 73] on select "Избери Визуален Телефон Бележка Неосигурен достъп Самоотчет Служебно Дистанцион…" at bounding box center [233, 66] width 63 height 14
select select "89c75930-9bfd-e511-80be-8d5a1dced85a"
click at [202, 67] on select "Избери Визуален Телефон Бележка Неосигурен достъп Самоотчет Служебно Дистанцион…" at bounding box center [233, 66] width 63 height 14
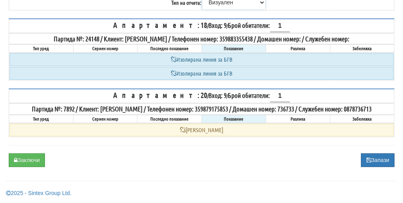
scroll to position [1231, 0]
click at [19, 161] on button "Заключи" at bounding box center [27, 160] width 36 height 14
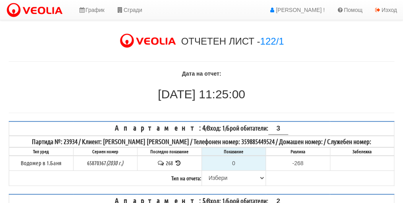
click at [178, 161] on icon at bounding box center [178, 163] width 8 height 6
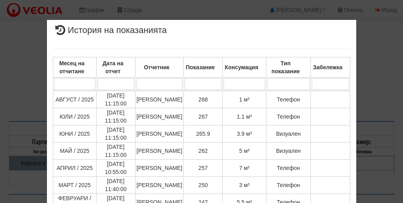
click at [373, 115] on div "× История на показанията Месец на отчитане Дата на отчет Отчетник Показание Кон…" at bounding box center [202, 196] width 386 height 392
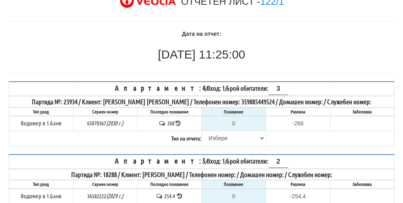
scroll to position [80, 0]
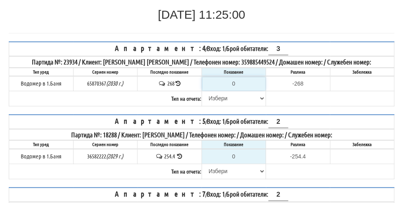
click at [239, 80] on input "0" at bounding box center [233, 84] width 63 height 14
type input "2"
type input "-266.000"
type input "26"
type input "-242.000"
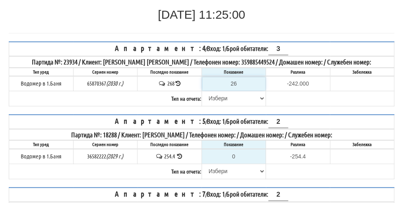
type input "269"
type input "1.000"
type input "269"
click at [221, 96] on select "[PERSON_NAME] Телефон Бележка Неосигурен достъп Самоотчет Служебно Дистанционен" at bounding box center [233, 98] width 63 height 14
select select "8ac75930-9bfd-e511-80be-8d5a1dced85a"
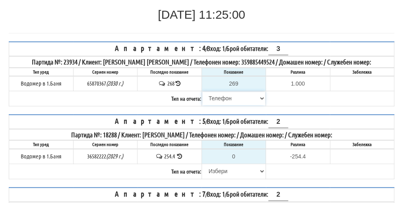
click at [202, 91] on select "[PERSON_NAME] Телефон Бележка Неосигурен достъп Самоотчет Служебно Дистанционен" at bounding box center [233, 98] width 63 height 14
click at [239, 151] on input "0" at bounding box center [233, 157] width 63 height 14
type input "2"
type input "-252.400"
type input "26"
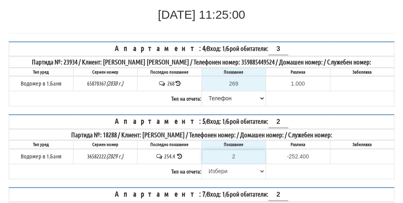
type input "-228.400"
type input "266"
type input "11.600"
type input "266"
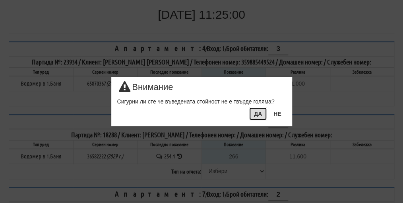
click at [257, 113] on button "ДА" at bounding box center [257, 113] width 17 height 13
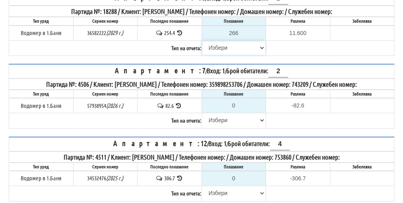
click at [217, 47] on select "[PERSON_NAME] Телефон Бележка Неосигурен достъп Самоотчет Служебно Дистанционен" at bounding box center [233, 48] width 63 height 14
select select "89c75930-9bfd-e511-80be-8d5a1dced85a"
click at [202, 41] on select "[PERSON_NAME] Телефон Бележка Неосигурен достъп Самоотчет Служебно Дистанционен" at bounding box center [233, 48] width 63 height 14
click at [233, 101] on input "0" at bounding box center [233, 106] width 63 height 14
type input "8"
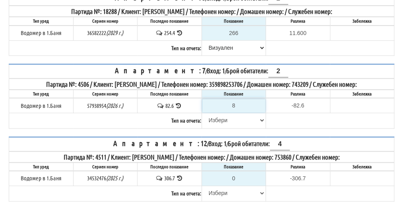
type input "-74.600"
type input "83"
type input "0.400"
type input "83"
click at [220, 117] on select "[PERSON_NAME] Телефон Бележка Неосигурен достъп Самоотчет Служебно Дистанционен" at bounding box center [233, 120] width 63 height 14
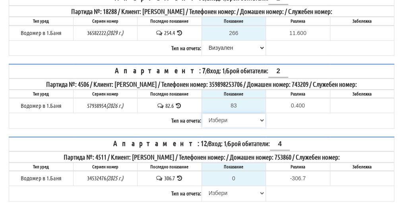
select select "89c75930-9bfd-e511-80be-8d5a1dced85a"
click at [202, 113] on select "[PERSON_NAME] Телефон Бележка Неосигурен достъп Самоотчет Служебно Дистанционен" at bounding box center [233, 120] width 63 height 14
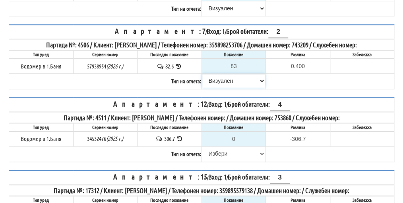
scroll to position [243, 0]
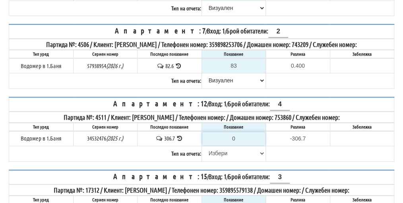
click at [237, 133] on input "0" at bounding box center [233, 139] width 63 height 14
type input "3"
type input "-303.700"
type input "30"
type input "-276.700"
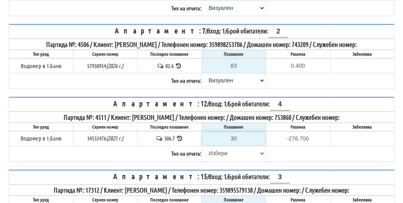
type input "307"
type input "0.300"
type input "307"
click at [222, 149] on select "[PERSON_NAME] Телефон Бележка Неосигурен достъп Самоотчет Служебно Дистанционен" at bounding box center [233, 153] width 63 height 14
select select "89c75930-9bfd-e511-80be-8d5a1dced85a"
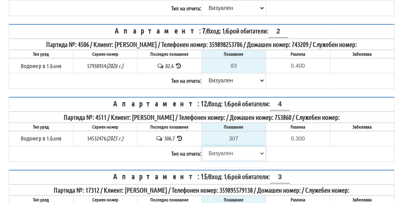
click at [202, 146] on select "[PERSON_NAME] Телефон Бележка Неосигурен достъп Самоотчет Служебно Дистанционен" at bounding box center [233, 153] width 63 height 14
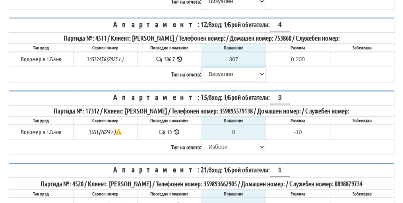
scroll to position [322, 0]
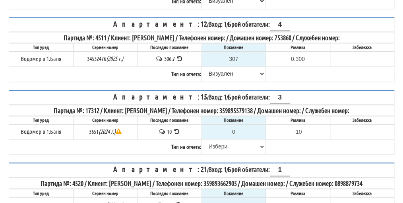
click at [175, 128] on icon at bounding box center [177, 131] width 8 height 6
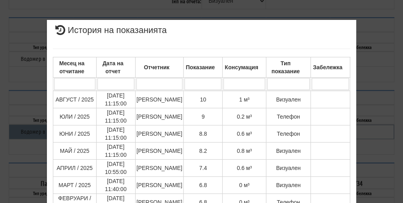
click at [374, 90] on div "× История на показанията Месец на отчитане Дата на отчет Отчетник Показание Кон…" at bounding box center [202, 169] width 386 height 338
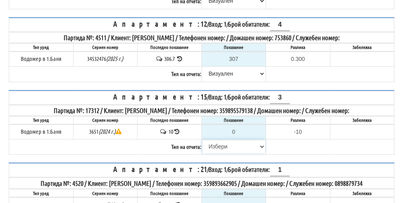
click at [215, 140] on select "[PERSON_NAME] Телефон Бележка Неосигурен достъп Самоотчет Служебно Дистанционен" at bounding box center [233, 147] width 63 height 14
select select "8cc75930-9bfd-e511-80be-8d5a1dced85a"
click at [202, 140] on select "[PERSON_NAME] Телефон Бележка Неосигурен достъп Самоотчет Служебно Дистанционен" at bounding box center [233, 147] width 63 height 14
type input "10"
type input "0.000"
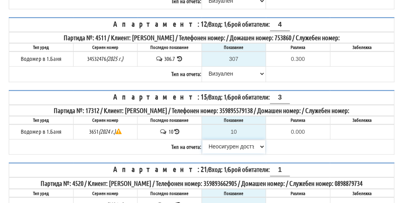
scroll to position [362, 0]
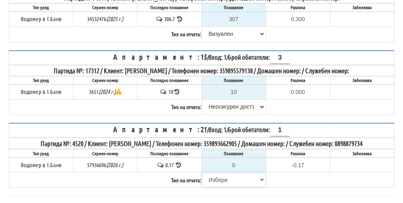
click at [218, 173] on select "[PERSON_NAME] Телефон Бележка Неосигурен достъп Самоотчет Служебно Дистанционен" at bounding box center [233, 180] width 63 height 14
select select "8cc75930-9bfd-e511-80be-8d5a1dced85a"
click at [202, 173] on select "[PERSON_NAME] Телефон Бележка Неосигурен достъп Самоотчет Служебно Дистанционен" at bounding box center [233, 180] width 63 height 14
type input "0.17"
type input "0.00"
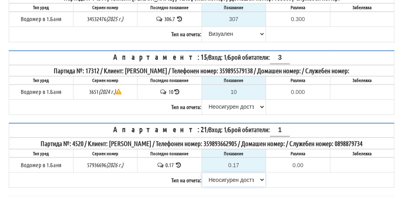
click at [220, 173] on select "[PERSON_NAME] Телефон Бележка Неосигурен достъп Самоотчет Служебно Дистанционен" at bounding box center [233, 180] width 63 height 14
select select "8ac75930-9bfd-e511-80be-8d5a1dced85a"
click at [202, 173] on select "[PERSON_NAME] Телефон Бележка Неосигурен достъп Самоотчет Служебно Дистанционен" at bounding box center [233, 180] width 63 height 14
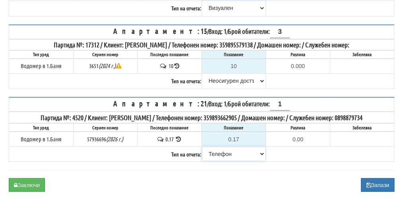
scroll to position [404, 0]
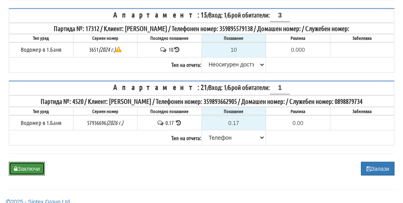
click at [27, 163] on button "Заключи" at bounding box center [27, 168] width 36 height 14
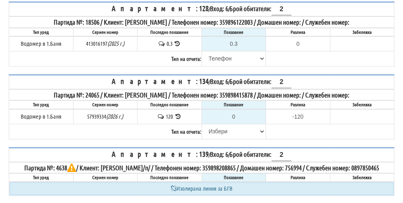
scroll to position [159, 0]
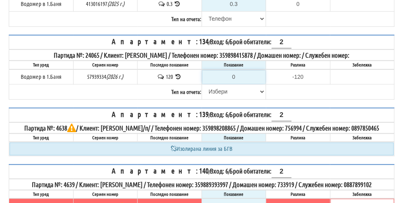
click at [239, 70] on input "0" at bounding box center [233, 77] width 63 height 14
type input "1"
type input "-119.000"
type input "12"
type input "-108.000"
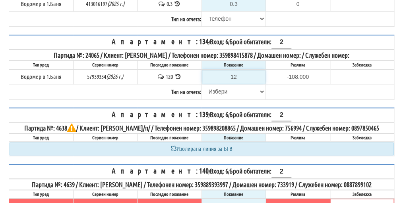
type input "124"
type input "4.000"
type input "124.4"
type input "4.400"
type input "124.4"
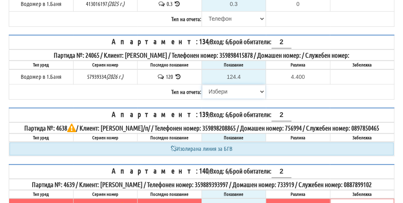
click at [216, 91] on select "[PERSON_NAME] Телефон Бележка Неосигурен достъп Самоотчет Служебно Дистанционен" at bounding box center [233, 92] width 63 height 14
select select "89c75930-9bfd-e511-80be-8d5a1dced85a"
click at [202, 85] on select "[PERSON_NAME] Телефон Бележка Неосигурен достъп Самоотчет Служебно Дистанционен" at bounding box center [233, 92] width 63 height 14
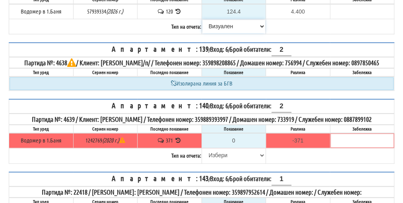
scroll to position [239, 0]
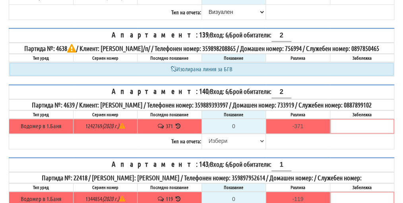
click at [177, 129] on icon at bounding box center [178, 126] width 8 height 6
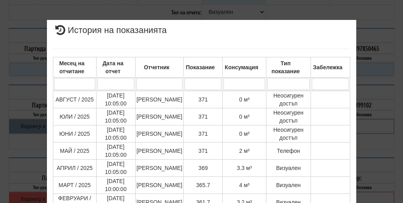
click at [380, 103] on div "× История на показанията Месец на отчитане Дата на отчет Отчетник Показание Кон…" at bounding box center [202, 169] width 386 height 339
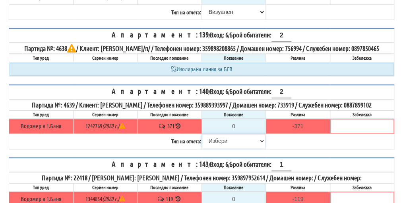
click at [220, 142] on select "[PERSON_NAME] Телефон Бележка Неосигурен достъп Самоотчет Служебно Дистанционен" at bounding box center [233, 141] width 63 height 14
select select "8cc75930-9bfd-e511-80be-8d5a1dced85a"
click at [202, 138] on select "[PERSON_NAME] Телефон Бележка Неосигурен достъп Самоотчет Служебно Дистанционен" at bounding box center [233, 141] width 63 height 14
type input "371"
type input "0.000"
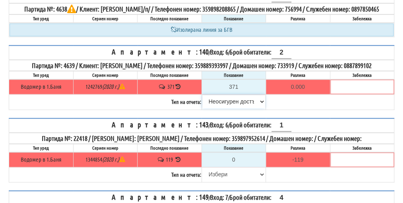
scroll to position [278, 0]
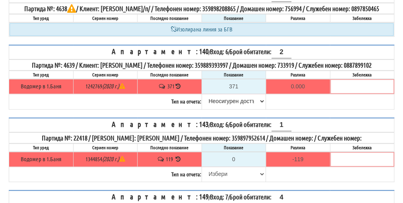
click at [177, 160] on icon at bounding box center [178, 159] width 8 height 6
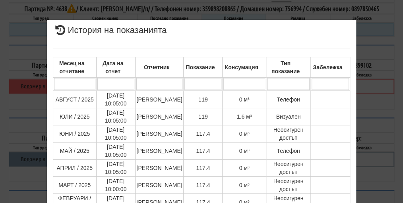
click at [364, 107] on div "× История на показанията Месец на отчитане Дата на отчет Отчетник Показание Кон…" at bounding box center [202, 196] width 386 height 392
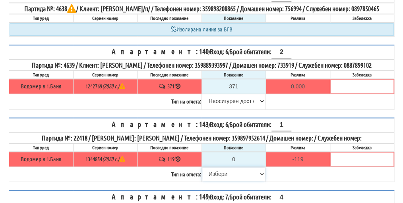
click at [222, 174] on select "[PERSON_NAME] Телефон Бележка Неосигурен достъп Самоотчет Служебно Дистанционен" at bounding box center [233, 174] width 63 height 14
select select "8cc75930-9bfd-e511-80be-8d5a1dced85a"
click at [202, 170] on select "[PERSON_NAME] Телефон Бележка Неосигурен достъп Самоотчет Служебно Дистанционен" at bounding box center [233, 174] width 63 height 14
type input "119"
type input "0.000"
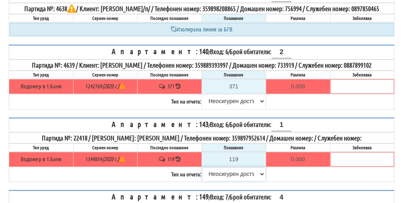
click at [225, 175] on select "[PERSON_NAME] Телефон Бележка Неосигурен достъп Самоотчет Служебно Дистанционен" at bounding box center [233, 174] width 63 height 14
select select "8ac75930-9bfd-e511-80be-8d5a1dced85a"
click at [202, 170] on select "[PERSON_NAME] Телефон Бележка Неосигурен достъп Самоотчет Служебно Дистанционен" at bounding box center [233, 174] width 63 height 14
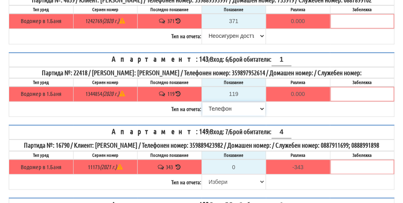
scroll to position [358, 0]
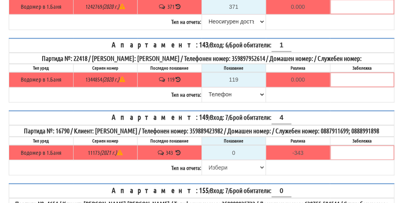
click at [179, 155] on icon at bounding box center [178, 152] width 8 height 6
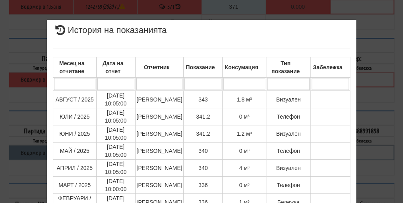
drag, startPoint x: 367, startPoint y: 127, endPoint x: 363, endPoint y: 126, distance: 4.2
click at [365, 127] on div "× История на показанията Месец на отчитане Дата на отчет Отчетник Показание Кон…" at bounding box center [202, 196] width 386 height 392
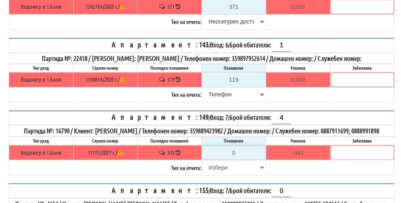
click at [240, 159] on input "0" at bounding box center [233, 153] width 63 height 14
type input "3"
type input "-340.000"
type input "34"
type input "-309.000"
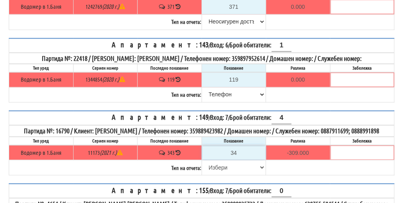
type input "343"
type input "0.000"
type input "343.5"
type input "0.500"
type input "343.5"
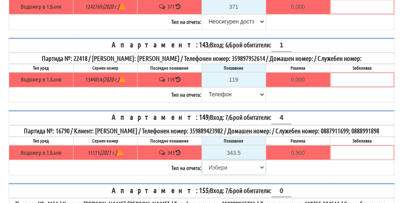
click at [212, 174] on select "[PERSON_NAME] Телефон Бележка Неосигурен достъп Самоотчет Служебно Дистанционен" at bounding box center [233, 167] width 63 height 14
select select "8ac75930-9bfd-e511-80be-8d5a1dced85a"
click at [202, 171] on select "[PERSON_NAME] Телефон Бележка Неосигурен достъп Самоотчет Служебно Дистанционен" at bounding box center [233, 167] width 63 height 14
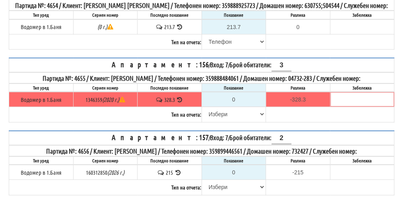
scroll to position [557, 0]
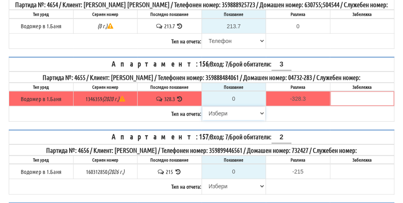
click at [224, 120] on select "[PERSON_NAME] Телефон Бележка Неосигурен достъп Самоотчет Служебно Дистанционен" at bounding box center [233, 114] width 63 height 14
select select "8cc75930-9bfd-e511-80be-8d5a1dced85a"
click at [202, 120] on select "[PERSON_NAME] Телефон Бележка Неосигурен достъп Самоотчет Служебно Дистанционен" at bounding box center [233, 114] width 63 height 14
type input "328.3"
type input "0.0"
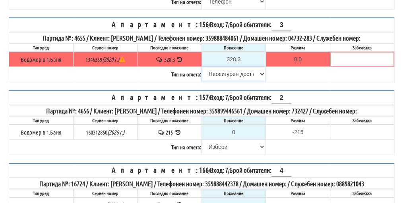
scroll to position [597, 0]
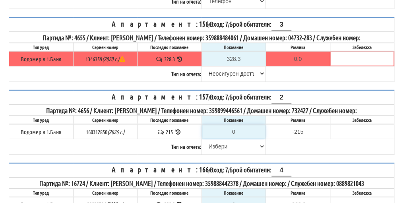
click at [239, 138] on input "0" at bounding box center [233, 132] width 63 height 14
type input "2"
type input "-213.000"
type input "21"
type input "-194.000"
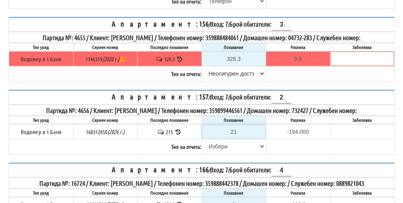
type input "217"
type input "2.000"
type input "217.7"
type input "2.700"
type input "217.7"
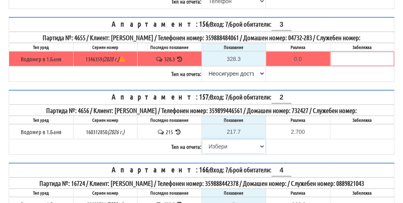
click at [216, 153] on select "[PERSON_NAME] Телефон Бележка Неосигурен достъп Самоотчет Служебно Дистанционен" at bounding box center [233, 147] width 63 height 14
select select "89c75930-9bfd-e511-80be-8d5a1dced85a"
click at [202, 153] on select "[PERSON_NAME] Телефон Бележка Неосигурен достъп Самоотчет Служебно Дистанционен" at bounding box center [233, 147] width 63 height 14
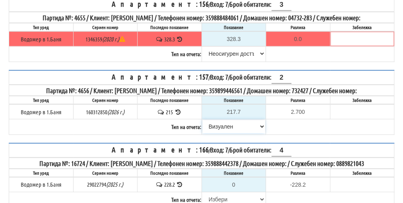
scroll to position [676, 0]
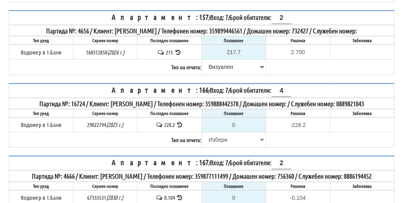
click at [180, 128] on icon at bounding box center [180, 125] width 8 height 6
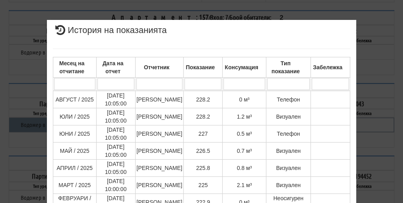
click at [374, 99] on div "× История на показанията Месец на отчитане Дата на отчет Отчетник Показание Кон…" at bounding box center [202, 196] width 386 height 392
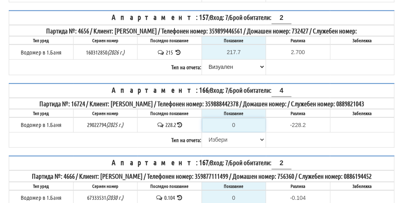
click at [240, 132] on input "0" at bounding box center [233, 125] width 63 height 14
type input "2"
type input "-226.200"
type input "22"
type input "-206.200"
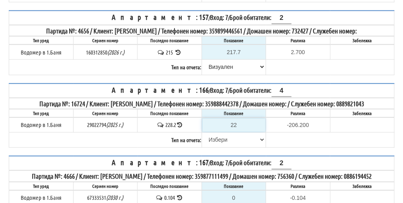
type input "229"
type input "0.800"
type input "229"
click at [220, 146] on select "[PERSON_NAME] Телефон Бележка Неосигурен достъп Самоотчет Служебно Дистанционен" at bounding box center [233, 140] width 63 height 14
select select "8ac75930-9bfd-e511-80be-8d5a1dced85a"
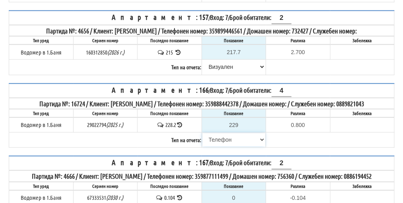
click at [202, 146] on select "[PERSON_NAME] Телефон Бележка Неосигурен достъп Самоотчет Служебно Дистанционен" at bounding box center [233, 140] width 63 height 14
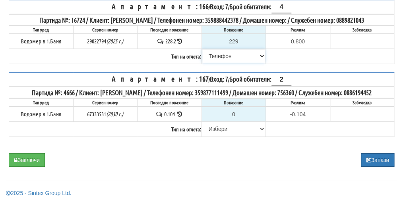
scroll to position [773, 0]
click at [224, 128] on select "[PERSON_NAME] Телефон Бележка Неосигурен достъп Самоотчет Служебно Дистанционен" at bounding box center [233, 129] width 63 height 14
select select "8cc75930-9bfd-e511-80be-8d5a1dced85a"
click at [202, 122] on select "[PERSON_NAME] Телефон Бележка Неосигурен достъп Самоотчет Служебно Дистанционен" at bounding box center [233, 129] width 63 height 14
type input "0.104"
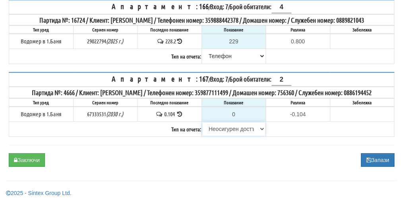
type input "0.000"
click at [221, 127] on select "[PERSON_NAME] Телефон Бележка Неосигурен достъп Самоотчет Служебно Дистанционен" at bounding box center [233, 129] width 63 height 14
select select "89c75930-9bfd-e511-80be-8d5a1dced85a"
click at [202, 122] on select "[PERSON_NAME] Телефон Бележка Неосигурен достъп Самоотчет Служебно Дистанционен" at bounding box center [233, 129] width 63 height 14
click at [25, 165] on button "Заключи" at bounding box center [27, 160] width 36 height 14
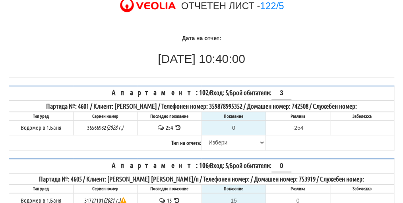
scroll to position [80, 0]
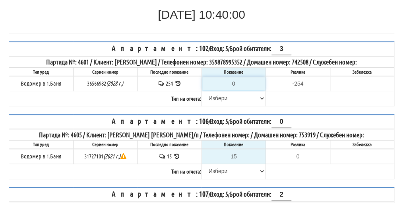
click at [239, 83] on input "0" at bounding box center [233, 84] width 63 height 14
type input "2"
type input "-252.000"
type input "25"
type input "-229.000"
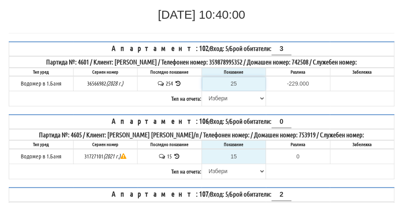
type input "258"
type input "4.000"
type input "25"
type input "-229.000"
type input "257"
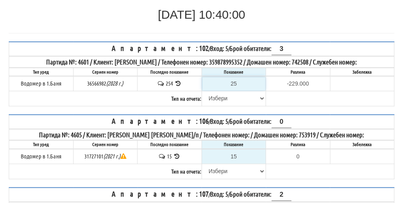
type input "3.000"
type input "257"
click at [210, 92] on select "[PERSON_NAME] Телефон Бележка Неосигурен достъп Самоотчет Служебно Дистанционен" at bounding box center [233, 98] width 63 height 14
select select "89c75930-9bfd-e511-80be-8d5a1dced85a"
click at [202, 91] on select "[PERSON_NAME] Телефон Бележка Неосигурен достъп Самоотчет Служебно Дистанционен" at bounding box center [233, 98] width 63 height 14
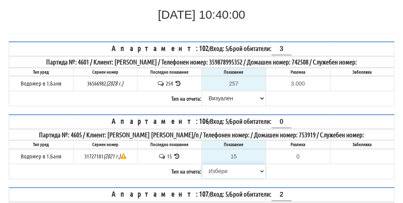
click at [224, 168] on select "[PERSON_NAME] Телефон Бележка Неосигурен достъп Самоотчет Служебно Дистанционен" at bounding box center [233, 171] width 63 height 14
select select "8bc75930-9bfd-e511-80be-8d5a1dced85a"
click at [202, 164] on select "[PERSON_NAME] Телефон Бележка Неосигурен достъп Самоотчет Служебно Дистанционен" at bounding box center [233, 171] width 63 height 14
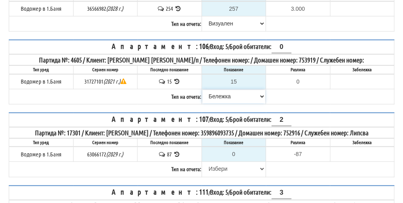
scroll to position [159, 0]
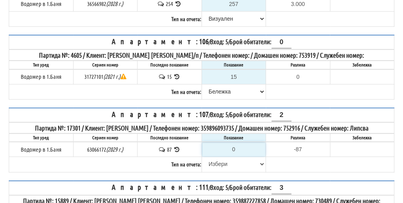
click at [239, 156] on input "0" at bounding box center [233, 149] width 63 height 14
type input "8"
type input "-79.000"
type input "88"
type input "1.000"
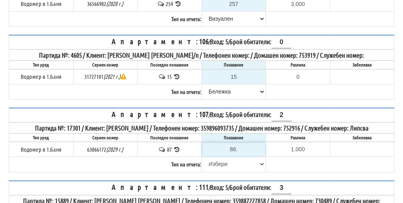
type input "88.5"
type input "1.500"
type input "88.5"
click at [220, 170] on select "[PERSON_NAME] Телефон Бележка Неосигурен достъп Самоотчет Служебно Дистанционен" at bounding box center [233, 164] width 63 height 14
select select "89c75930-9bfd-e511-80be-8d5a1dced85a"
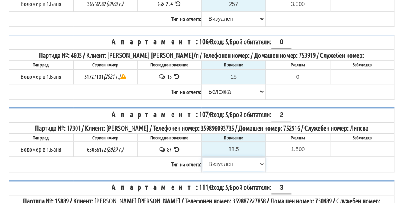
click at [202, 163] on select "[PERSON_NAME] Телефон Бележка Неосигурен достъп Самоотчет Служебно Дистанционен" at bounding box center [233, 164] width 63 height 14
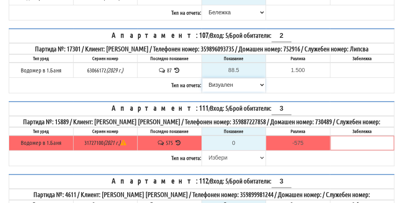
scroll to position [239, 0]
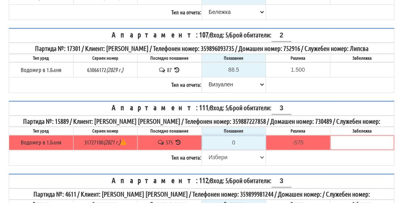
click at [241, 148] on input "0" at bounding box center [233, 143] width 63 height 14
click at [176, 145] on icon at bounding box center [178, 142] width 8 height 6
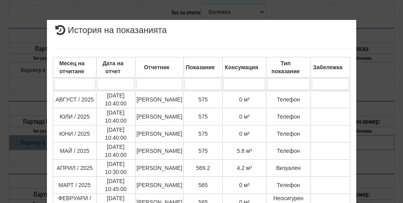
click at [381, 118] on div "× История на показанията Месец на отчитане Дата на отчет Отчетник Показание Кон…" at bounding box center [202, 170] width 386 height 340
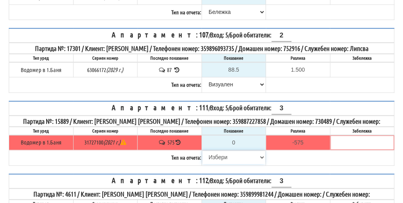
click at [219, 163] on select "[PERSON_NAME] Телефон Бележка Неосигурен достъп Самоотчет Служебно Дистанционен" at bounding box center [233, 157] width 63 height 14
select select "8cc75930-9bfd-e511-80be-8d5a1dced85a"
click at [202, 155] on select "[PERSON_NAME] Телефон Бележка Неосигурен достъп Самоотчет Служебно Дистанционен" at bounding box center [233, 157] width 63 height 14
type input "575"
type input "0.000"
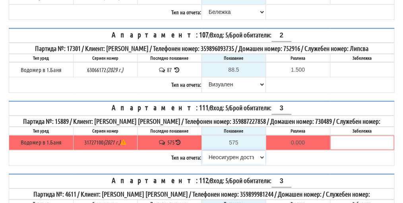
click at [224, 161] on select "[PERSON_NAME] Телефон Бележка Неосигурен достъп Самоотчет Служебно Дистанционен" at bounding box center [233, 157] width 63 height 14
select select "8ac75930-9bfd-e511-80be-8d5a1dced85a"
click at [202, 155] on select "[PERSON_NAME] Телефон Бележка Неосигурен достъп Самоотчет Служебно Дистанционен" at bounding box center [233, 157] width 63 height 14
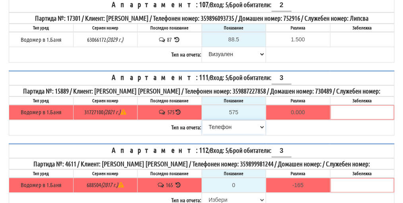
scroll to position [318, 0]
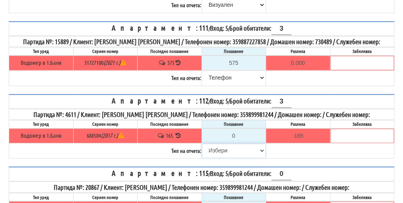
click at [222, 153] on select "[PERSON_NAME] Телефон Бележка Неосигурен достъп Самоотчет Служебно Дистанционен" at bounding box center [233, 151] width 63 height 14
select select "8cc75930-9bfd-e511-80be-8d5a1dced85a"
click at [202, 146] on select "[PERSON_NAME] Телефон Бележка Неосигурен достъп Самоотчет Служебно Дистанционен" at bounding box center [233, 151] width 63 height 14
type input "165"
type input "0.000"
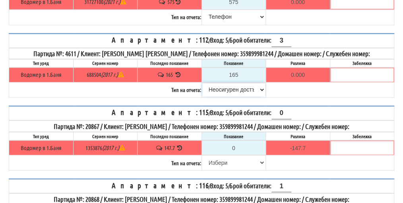
scroll to position [398, 0]
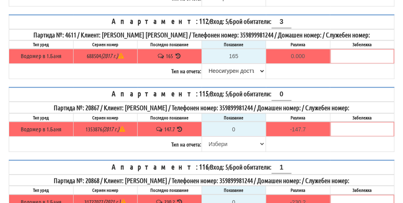
click at [179, 130] on icon at bounding box center [180, 129] width 8 height 6
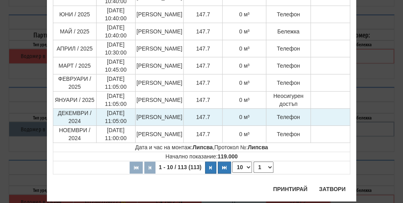
scroll to position [138, 0]
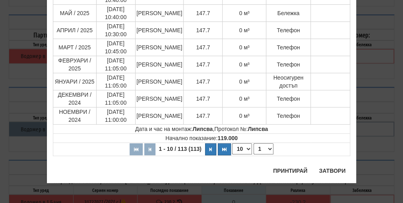
click at [382, 97] on div "× История на показанията Месец на отчитане Дата на отчет Отчетник Показание Кон…" at bounding box center [202, 32] width 386 height 340
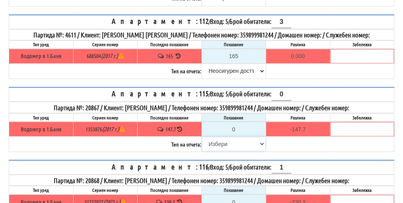
click at [225, 145] on select "[PERSON_NAME] Телефон Бележка Неосигурен достъп Самоотчет Служебно Дистанционен" at bounding box center [233, 144] width 63 height 14
select select "8cc75930-9bfd-e511-80be-8d5a1dced85a"
click at [202, 138] on select "[PERSON_NAME] Телефон Бележка Неосигурен достъп Самоотчет Служебно Дистанционен" at bounding box center [233, 144] width 63 height 14
type input "147.7"
type input "0.0"
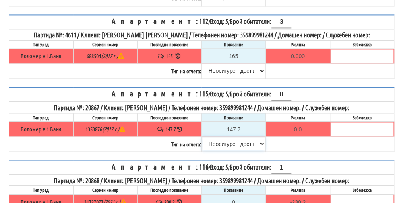
click at [224, 147] on select "[PERSON_NAME] Телефон Бележка Неосигурен достъп Самоотчет Служебно Дистанционен" at bounding box center [233, 144] width 63 height 14
select select "8ac75930-9bfd-e511-80be-8d5a1dced85a"
click at [202, 138] on select "[PERSON_NAME] Телефон Бележка Неосигурен достъп Самоотчет Служебно Дистанционен" at bounding box center [233, 144] width 63 height 14
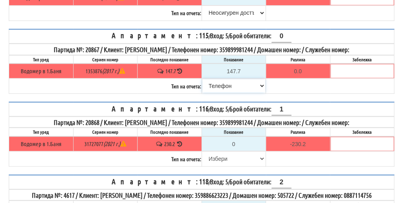
scroll to position [477, 0]
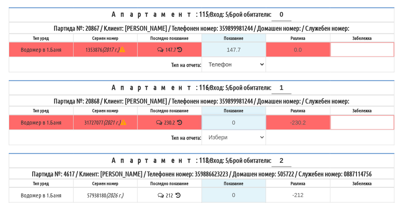
click at [236, 121] on input "0" at bounding box center [233, 122] width 63 height 14
type input "2"
type input "-228.200"
type input "23"
type input "-207.200"
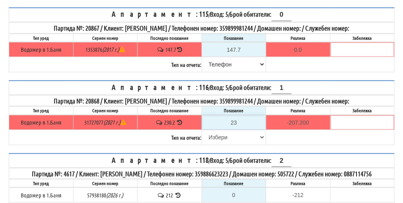
type input "235"
type input "4.800"
type input "235"
click at [220, 136] on select "Избери Визуален Телефон Бележка Неосигурен достъп Самоотчет Служебно Дистанцион…" at bounding box center [233, 137] width 63 height 14
select select "8ac75930-9bfd-e511-80be-8d5a1dced85a"
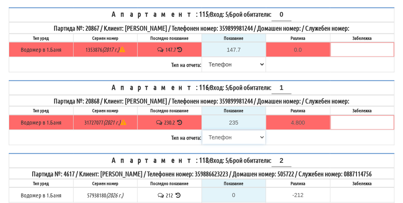
click at [202, 130] on select "Избери Визуален Телефон Бележка Неосигурен достъп Самоотчет Служебно Дистанцион…" at bounding box center [233, 137] width 63 height 14
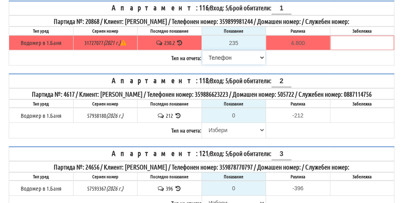
scroll to position [557, 0]
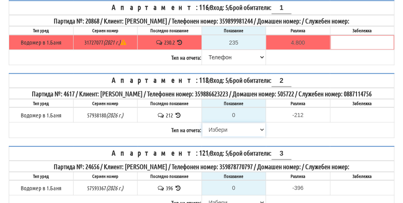
click at [227, 136] on select "Избери Визуален Телефон Бележка Неосигурен достъп Самоотчет Служебно Дистанцион…" at bounding box center [233, 130] width 63 height 14
select select "8cc75930-9bfd-e511-80be-8d5a1dced85a"
click at [202, 132] on select "Избери Визуален Телефон Бележка Неосигурен достъп Самоотчет Служебно Дистанцион…" at bounding box center [233, 130] width 63 height 14
type input "212"
type input "0.000"
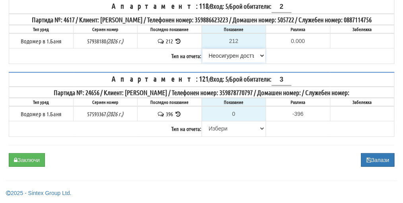
scroll to position [638, 0]
click at [178, 113] on icon at bounding box center [178, 114] width 8 height 6
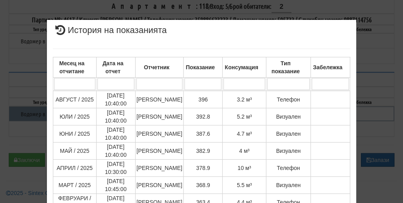
click at [368, 98] on div "× История на показанията Месец на отчитане Дата на отчет Отчетник Показание Кон…" at bounding box center [202, 168] width 386 height 336
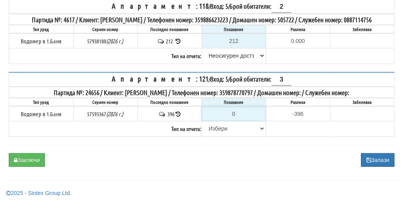
click at [239, 115] on input "0" at bounding box center [233, 114] width 63 height 14
type input "3"
type input "-393.000"
type input "39"
type input "-357.000"
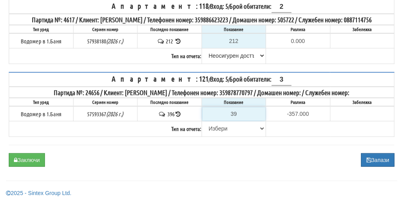
type input "398"
type input "2.000"
type input "398.5"
type input "2.500"
type input "398.5"
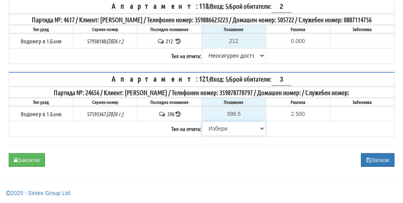
click at [224, 130] on select "Избери Визуален Телефон Бележка Неосигурен достъп Самоотчет Служебно Дистанцион…" at bounding box center [233, 129] width 63 height 14
select select "8ac75930-9bfd-e511-80be-8d5a1dced85a"
click at [202, 122] on select "Избери Визуален Телефон Бележка Неосигурен достъп Самоотчет Служебно Дистанцион…" at bounding box center [233, 129] width 63 height 14
click at [27, 160] on button "Заключи" at bounding box center [27, 160] width 36 height 14
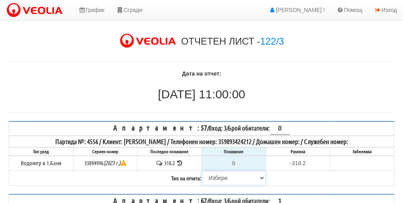
click at [224, 175] on select "[PERSON_NAME] Телефон Бележка Неосигурен достъп Самоотчет Служебно Дистанционен" at bounding box center [233, 178] width 63 height 14
select select "8cc75930-9bfd-e511-80be-8d5a1dced85a"
click at [202, 171] on select "[PERSON_NAME] Телефон Бележка Неосигурен достъп Самоотчет Служебно Дистанционен" at bounding box center [233, 178] width 63 height 14
type input "318.2"
type input "0.0"
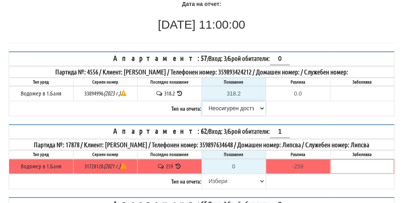
scroll to position [80, 0]
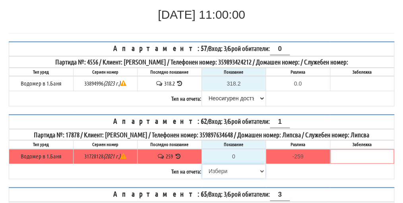
click at [220, 169] on select "[PERSON_NAME] Телефон Бележка Неосигурен достъп Самоотчет Служебно Дистанционен" at bounding box center [233, 171] width 63 height 14
select select "8cc75930-9bfd-e511-80be-8d5a1dced85a"
click at [202, 164] on select "[PERSON_NAME] Телефон Бележка Неосигурен достъп Самоотчет Служебно Дистанционен" at bounding box center [233, 171] width 63 height 14
type input "259"
type input "0.000"
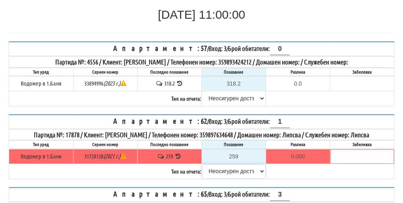
click at [225, 167] on select "Избери Визуален Телефон Бележка Неосигурен достъп Самоотчет Служебно Дистанцион…" at bounding box center [233, 171] width 63 height 14
select select "89c75930-9bfd-e511-80be-8d5a1dced85a"
click at [202, 164] on select "Избери Визуален Телефон Бележка Неосигурен достъп Самоотчет Служебно Дистанцион…" at bounding box center [233, 171] width 63 height 14
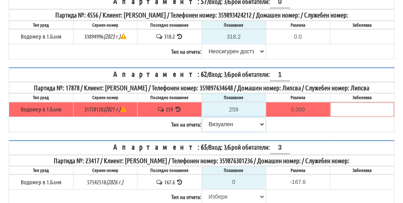
scroll to position [159, 0]
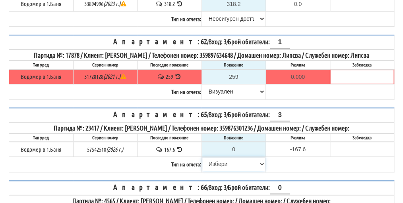
click at [219, 161] on select "Избери Визуален Телефон Бележка Неосигурен достъп Самоотчет Служебно Дистанцион…" at bounding box center [233, 164] width 63 height 14
select select "8cc75930-9bfd-e511-80be-8d5a1dced85a"
click at [202, 157] on select "Избери Визуален Телефон Бележка Неосигурен достъп Самоотчет Служебно Дистанцион…" at bounding box center [233, 164] width 63 height 14
type input "167.6"
type input "0.0"
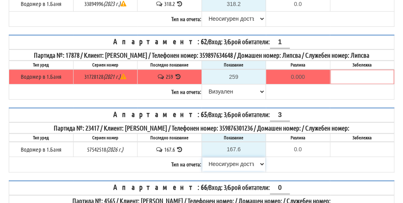
click at [226, 159] on select "Избери Визуален Телефон Бележка Неосигурен достъп Самоотчет Служебно Дистанцион…" at bounding box center [233, 164] width 63 height 14
select select "8ac75930-9bfd-e511-80be-8d5a1dced85a"
click at [202, 157] on select "Избери Визуален Телефон Бележка Неосигурен достъп Самоотчет Служебно Дистанцион…" at bounding box center [233, 164] width 63 height 14
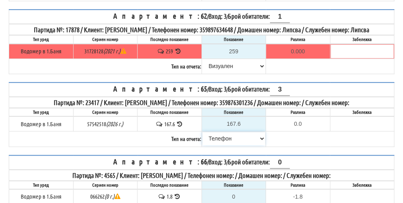
scroll to position [239, 0]
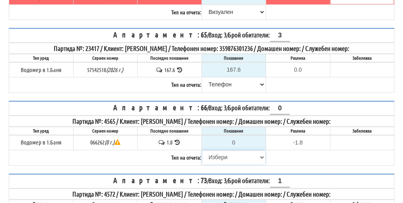
click at [221, 150] on select "Избери Визуален Телефон Бележка Неосигурен достъп Самоотчет Служебно Дистанцион…" at bounding box center [233, 157] width 63 height 14
select select "8cc75930-9bfd-e511-80be-8d5a1dced85a"
click at [202, 150] on select "Избери Визуален Телефон Бележка Неосигурен достъп Самоотчет Служебно Дистанцион…" at bounding box center [233, 157] width 63 height 14
type input "1.8"
type input "0.0"
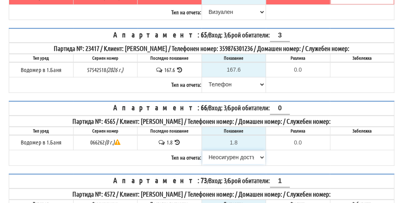
click at [226, 151] on select "Избери Визуален Телефон Бележка Неосигурен достъп Самоотчет Служебно Дистанцион…" at bounding box center [233, 157] width 63 height 14
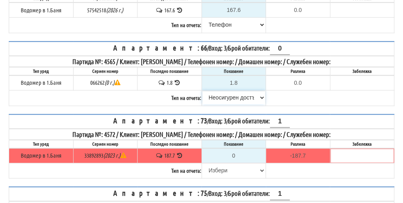
scroll to position [318, 0]
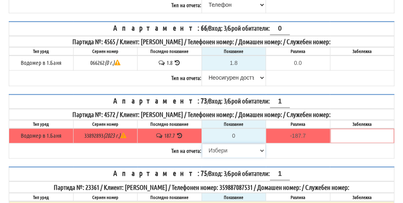
click at [218, 144] on select "Избери Визуален Телефон Бележка Неосигурен достъп Самоотчет Служебно Дистанцион…" at bounding box center [233, 151] width 63 height 14
select select "8cc75930-9bfd-e511-80be-8d5a1dced85a"
click at [202, 144] on select "Избери Визуален Телефон Бележка Неосигурен достъп Самоотчет Служебно Дистанцион…" at bounding box center [233, 151] width 63 height 14
type input "187.7"
type input "0.0"
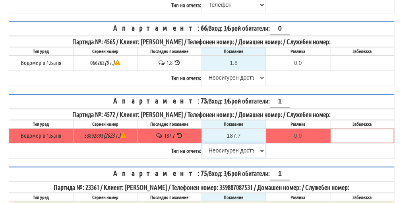
scroll to position [358, 0]
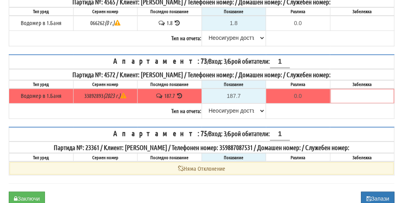
click at [35, 191] on button "Заключи" at bounding box center [27, 198] width 36 height 14
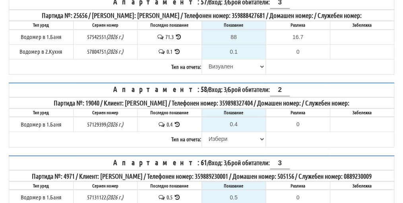
scroll to position [358, 0]
